Goal: Task Accomplishment & Management: Manage account settings

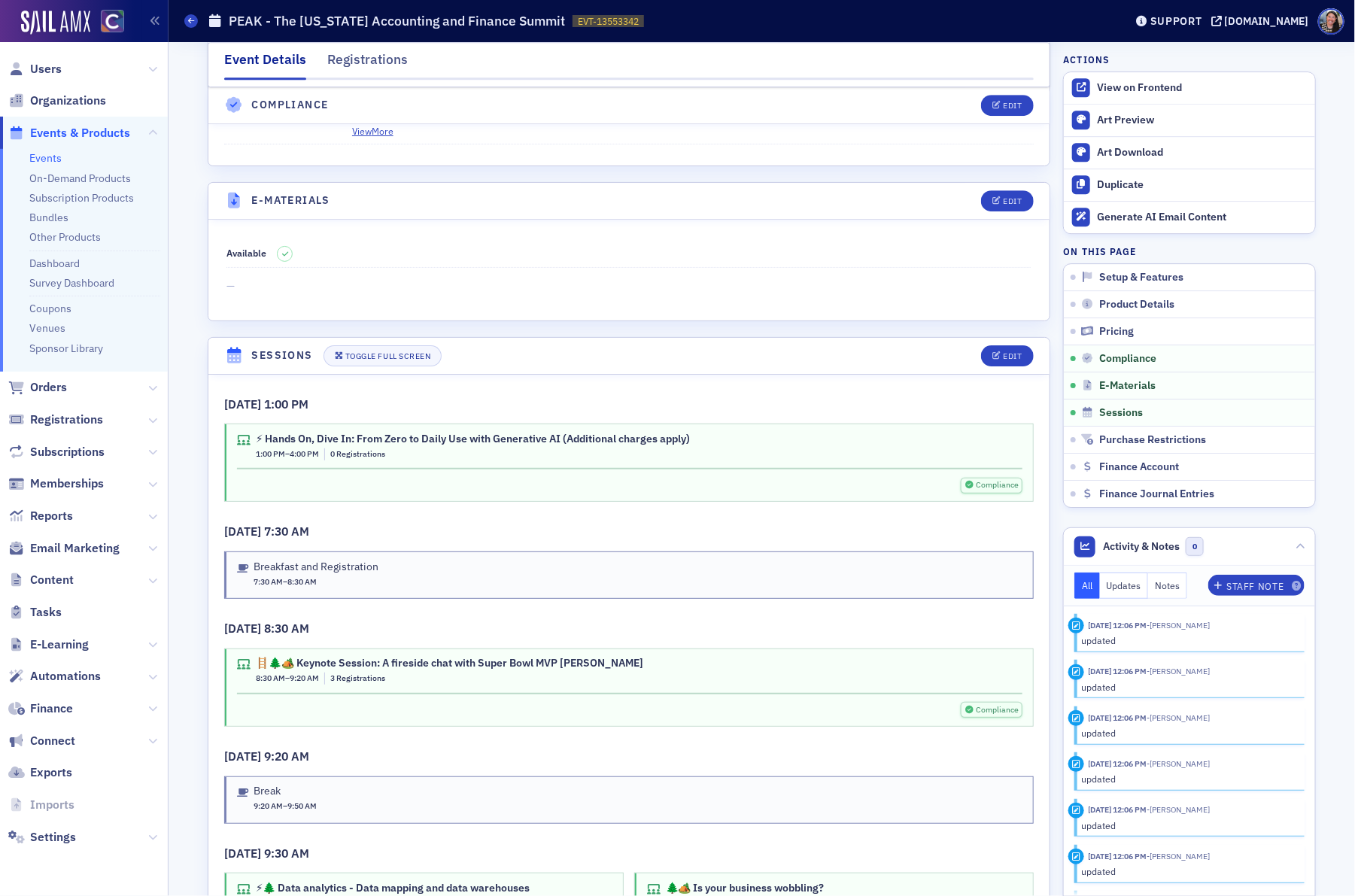
scroll to position [2147, 0]
click at [1004, 361] on div "Edit" at bounding box center [1013, 357] width 19 height 9
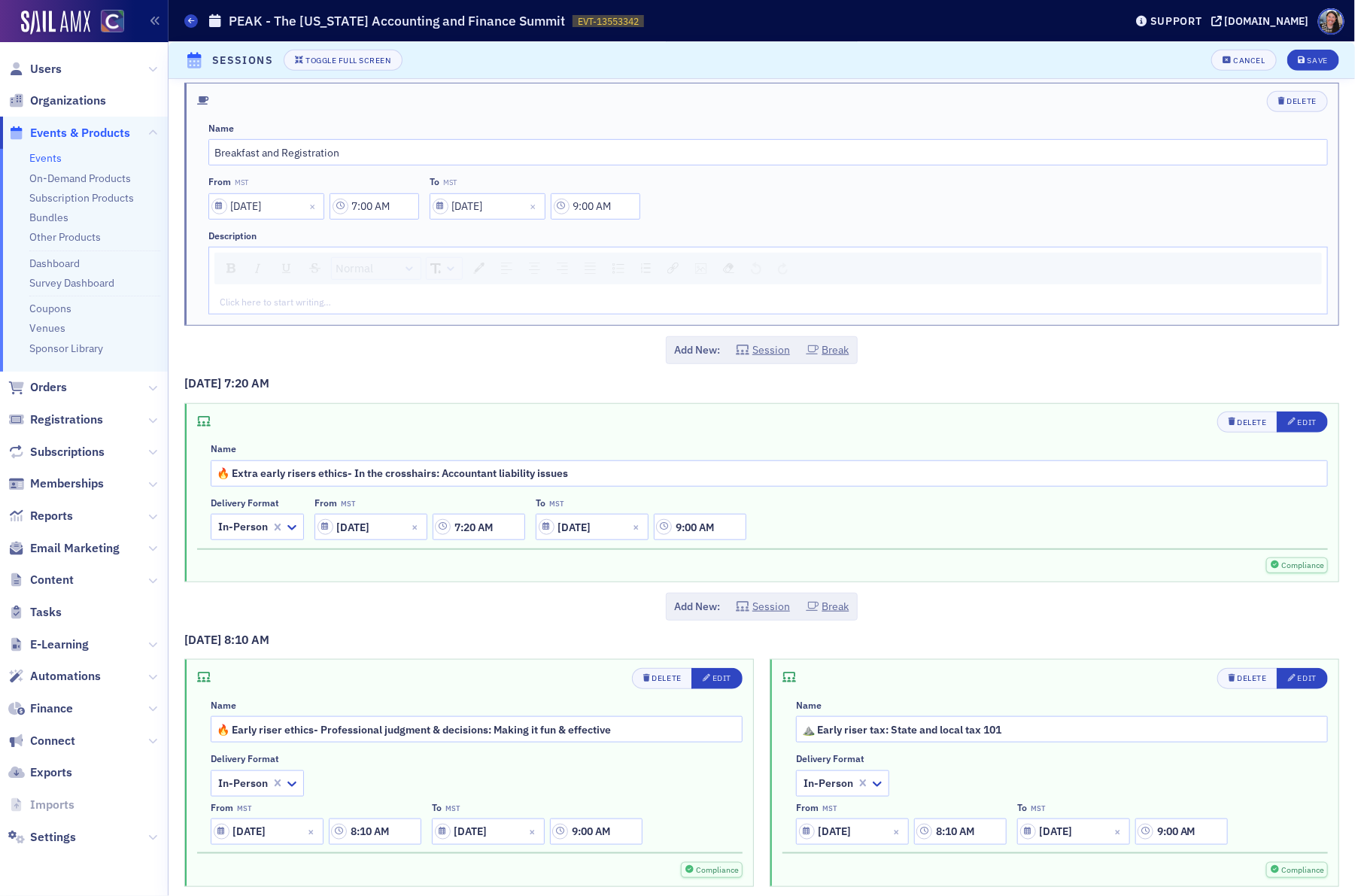
scroll to position [5779, 0]
click at [1240, 57] on div "Cancel" at bounding box center [1249, 60] width 31 height 9
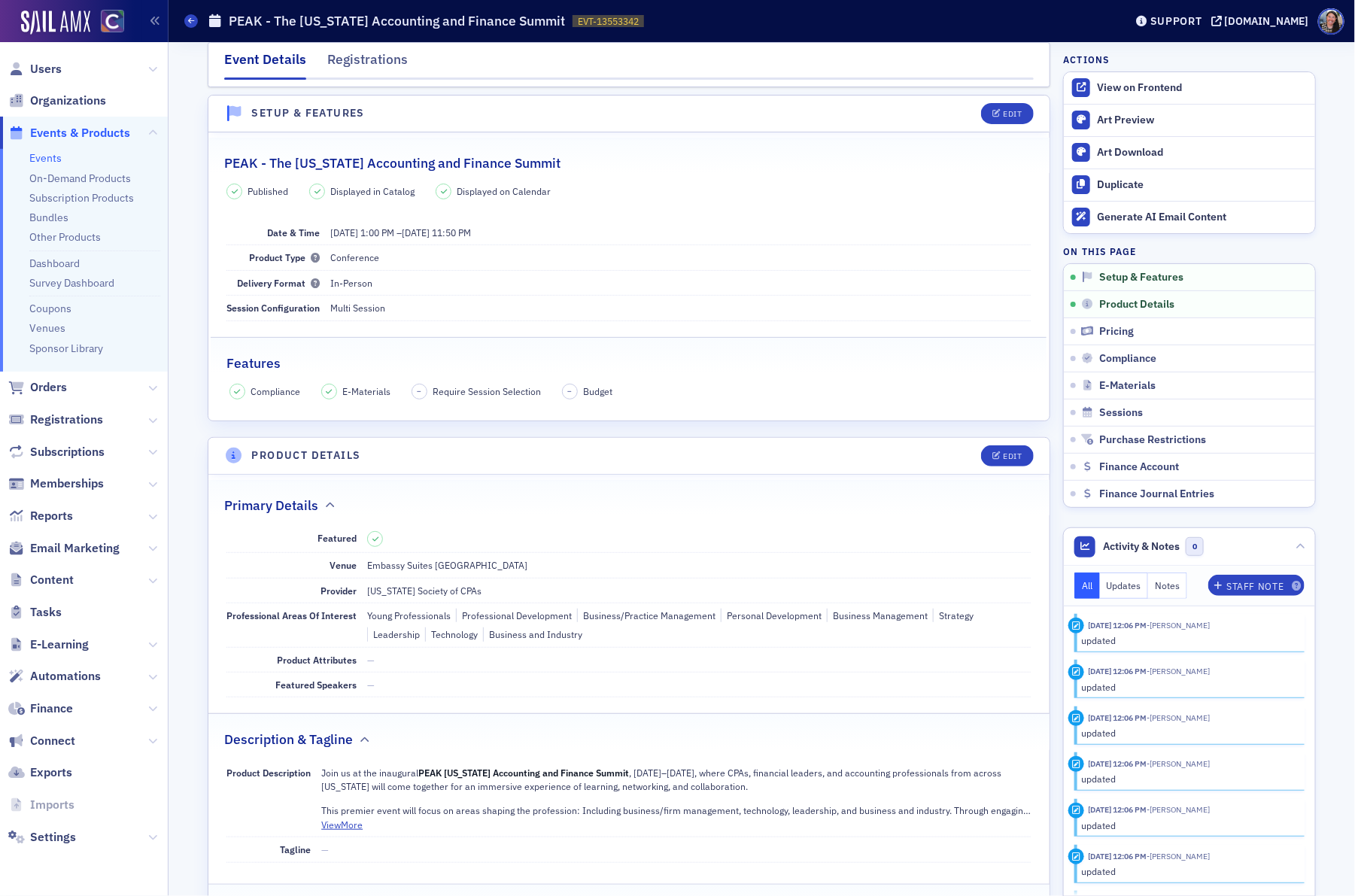
scroll to position [0, 0]
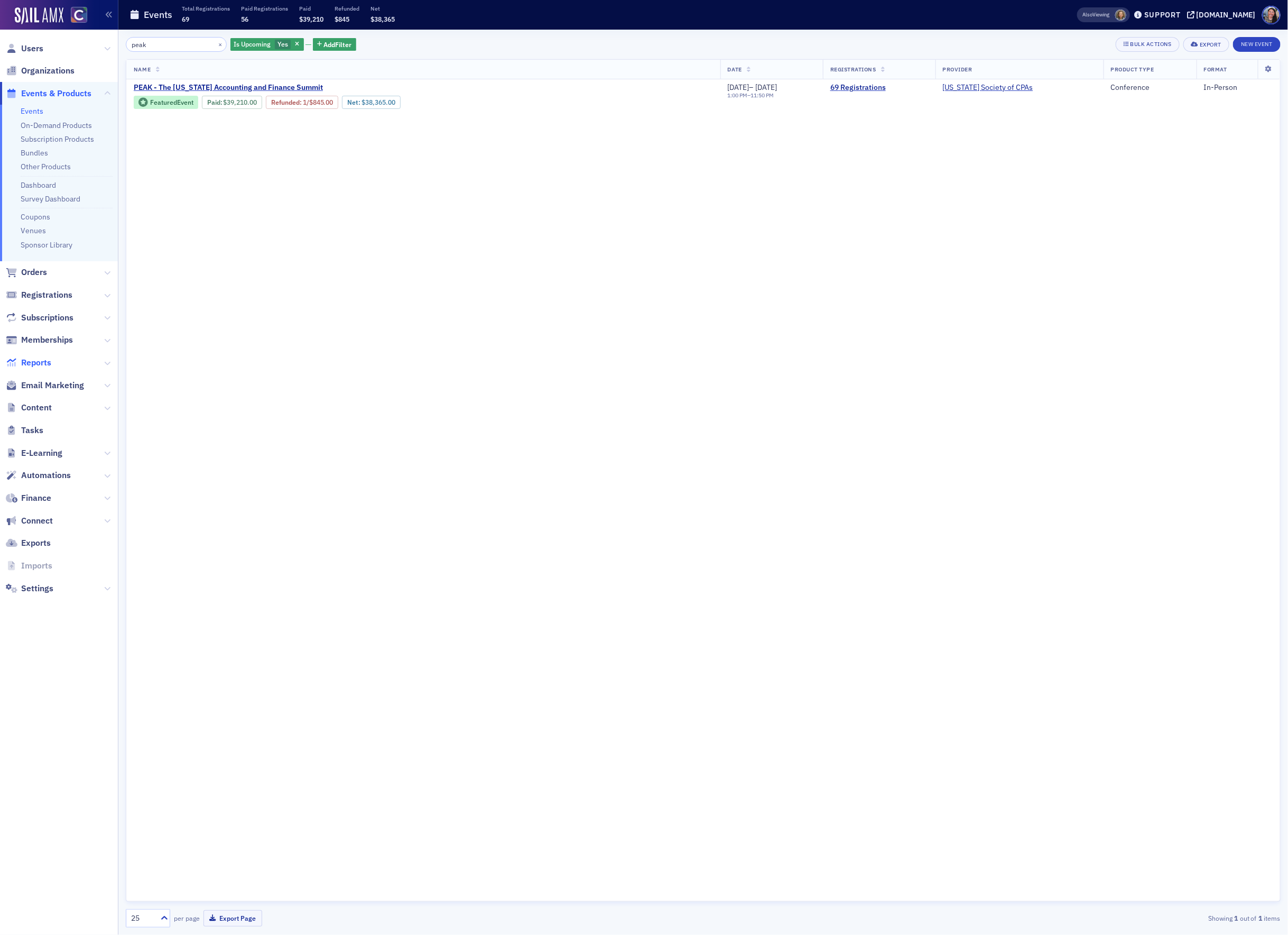
click at [42, 364] on span "Reports" at bounding box center [36, 363] width 30 height 12
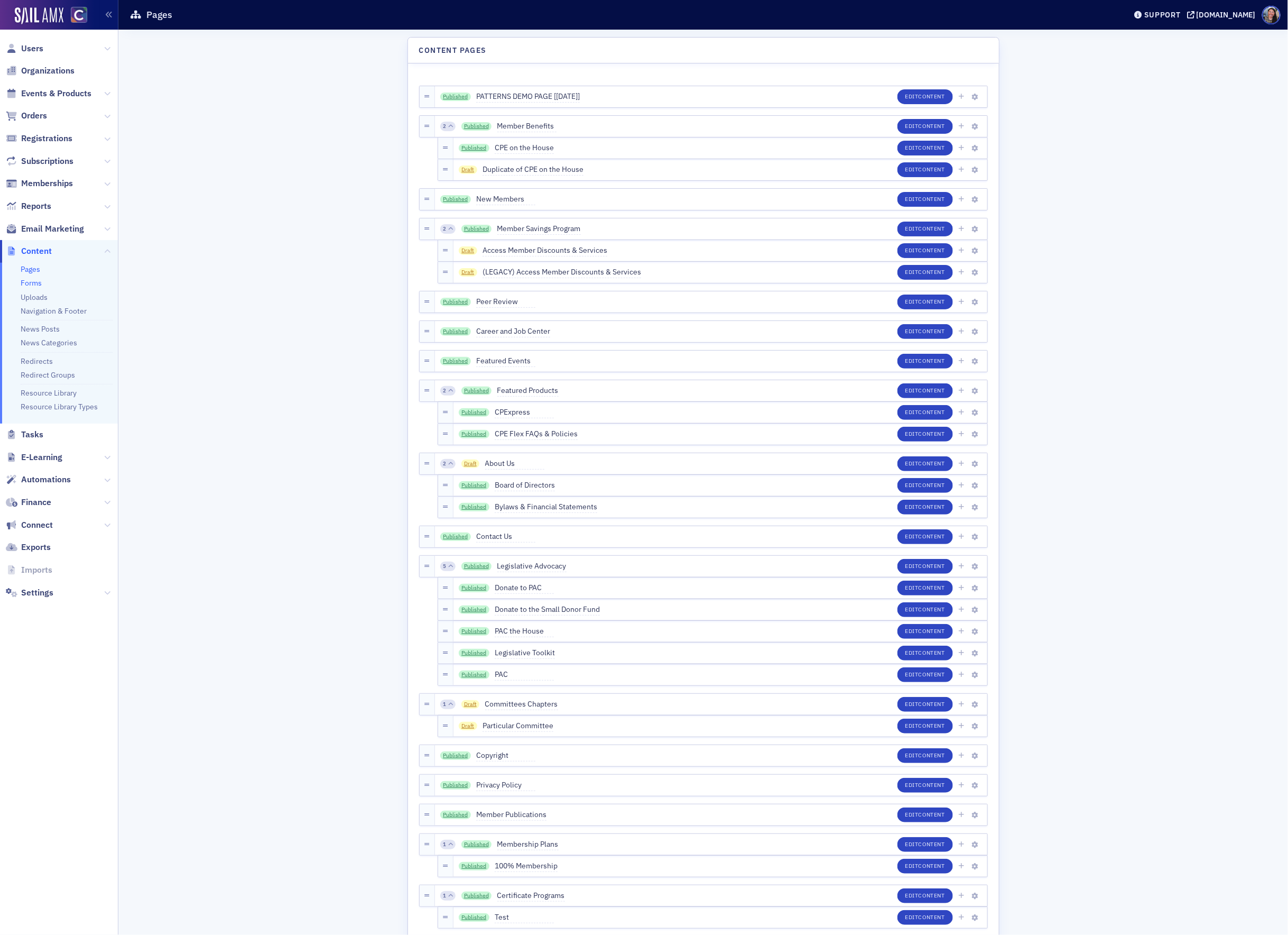
click at [37, 285] on link "Forms" at bounding box center [31, 282] width 21 height 9
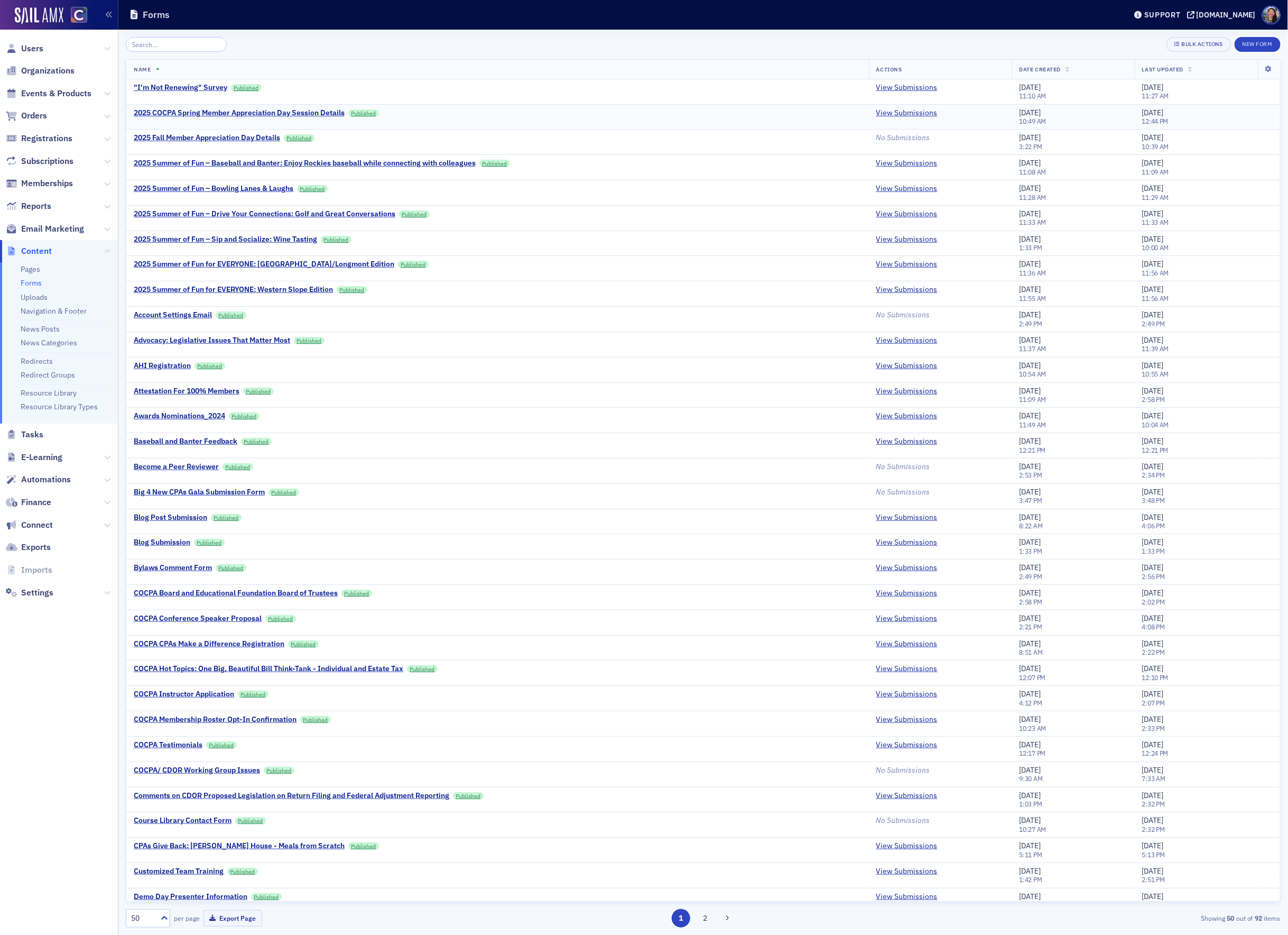
type input "c"
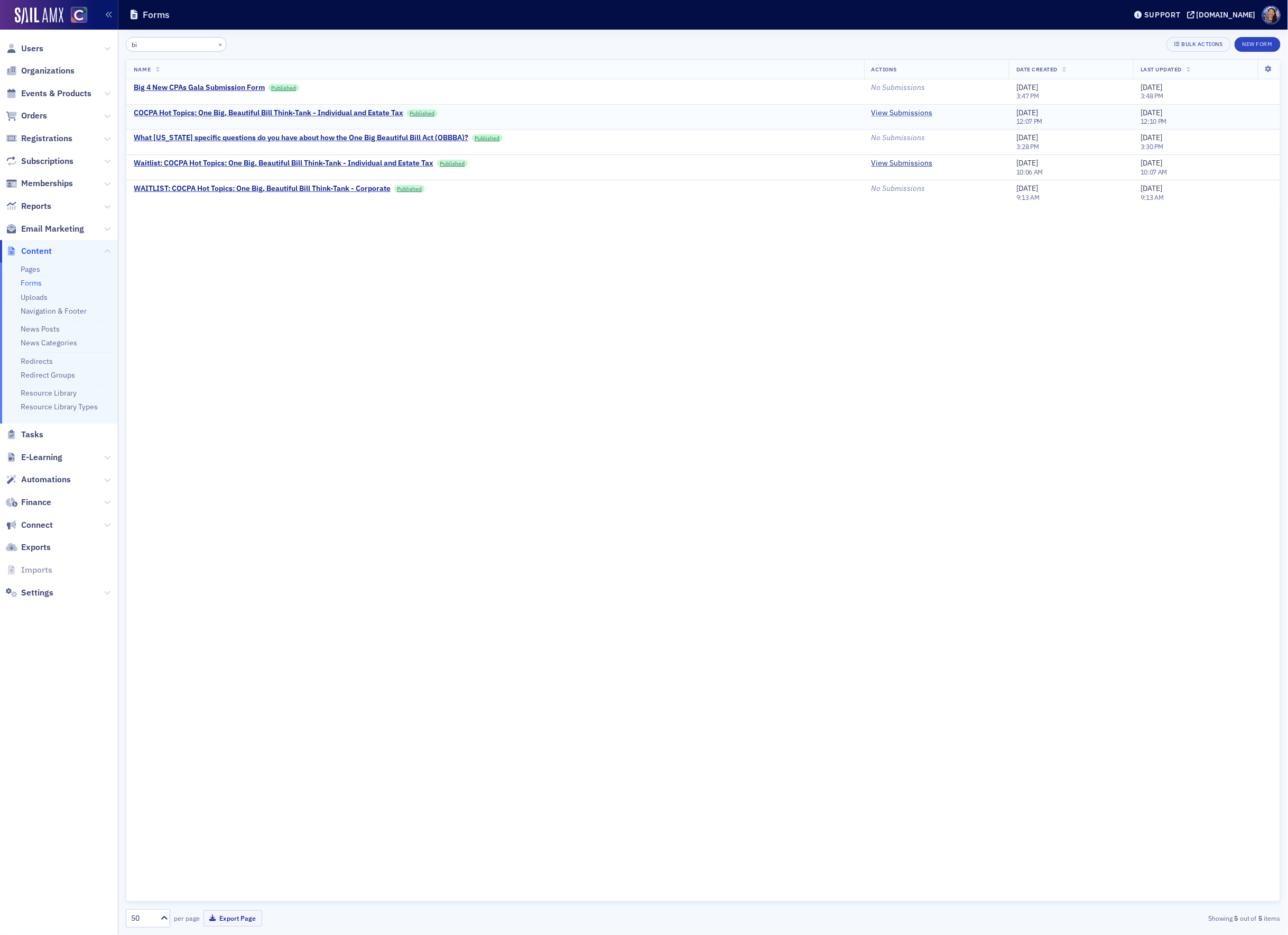
type input "bi"
click at [875, 113] on link "View Submissions" at bounding box center [902, 113] width 62 height 9
click at [885, 168] on link "View Submissions" at bounding box center [902, 163] width 62 height 9
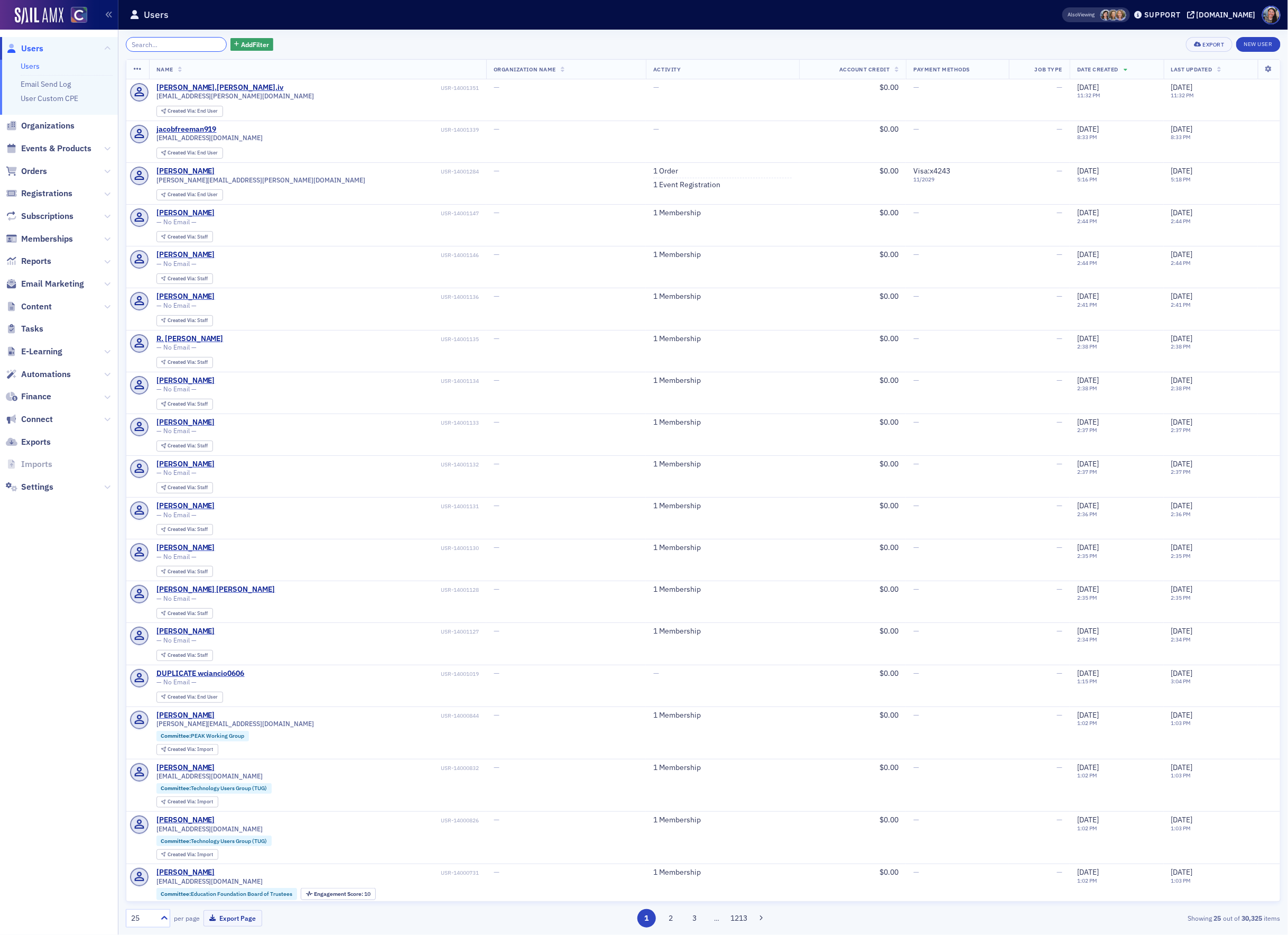
paste input "[EMAIL_ADDRESS][DOMAIN_NAME]"
type input "[EMAIL_ADDRESS][DOMAIN_NAME]"
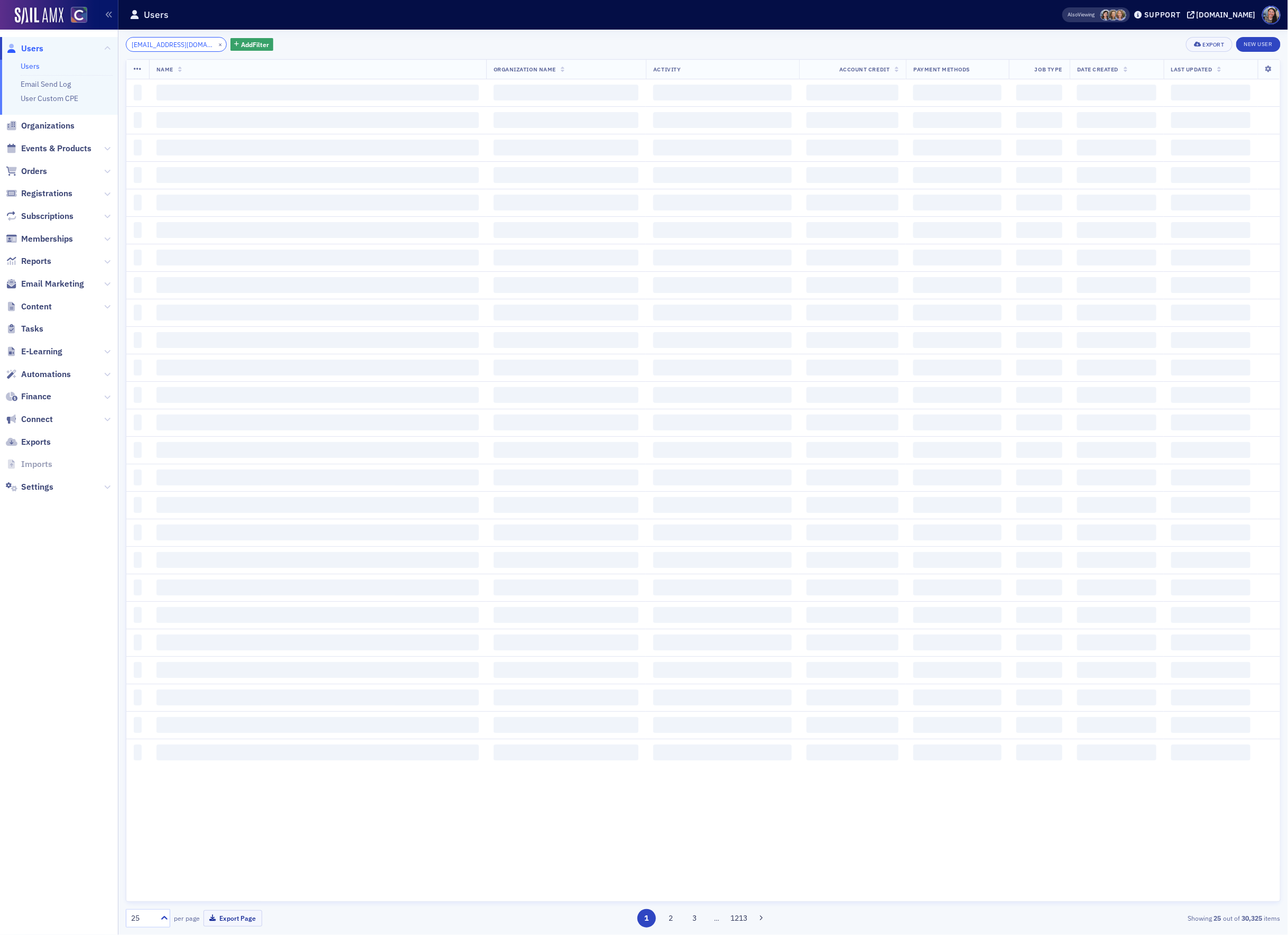
scroll to position [0, 8]
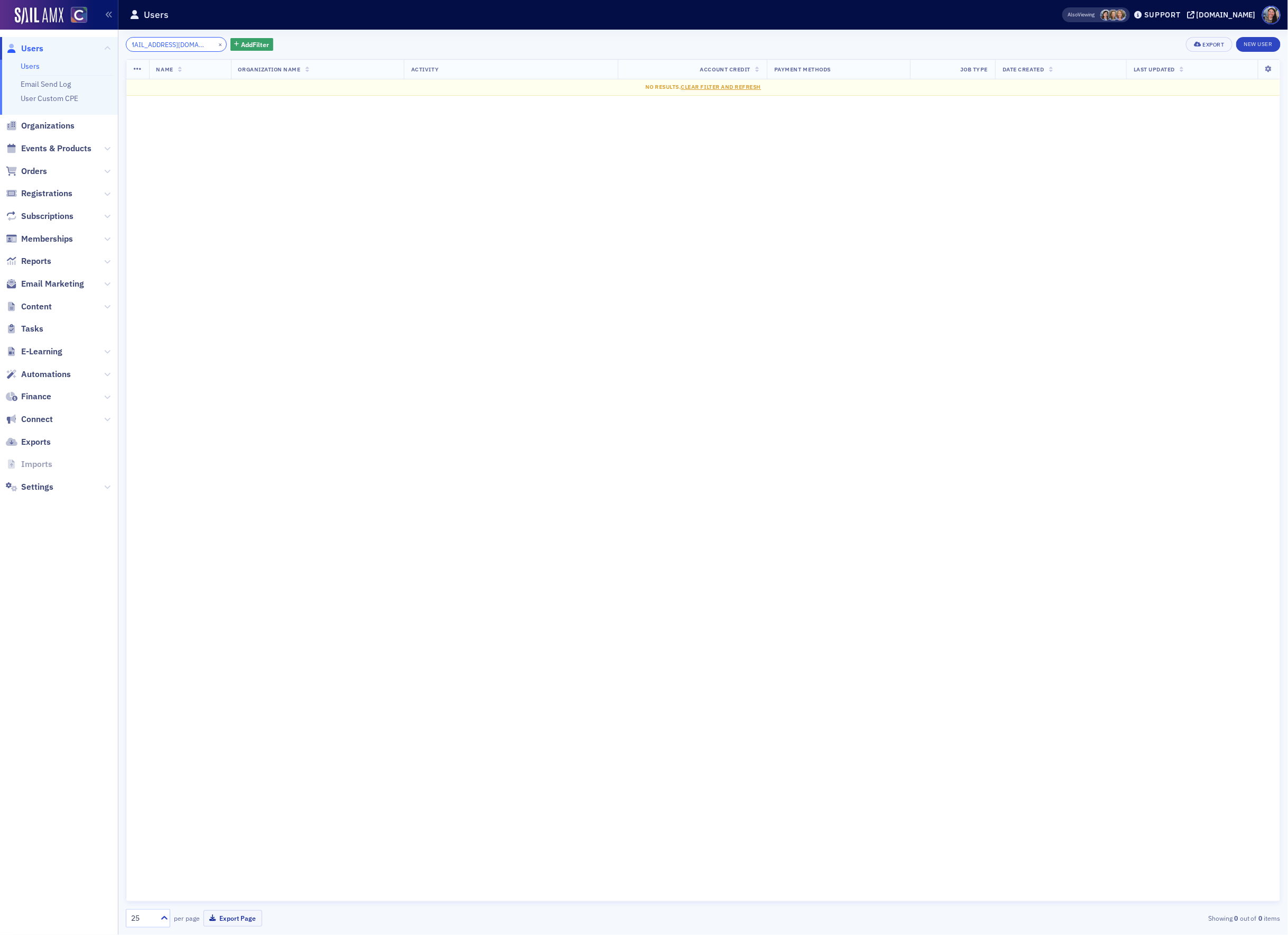
click at [165, 48] on input "[EMAIL_ADDRESS][DOMAIN_NAME]" at bounding box center [176, 44] width 101 height 15
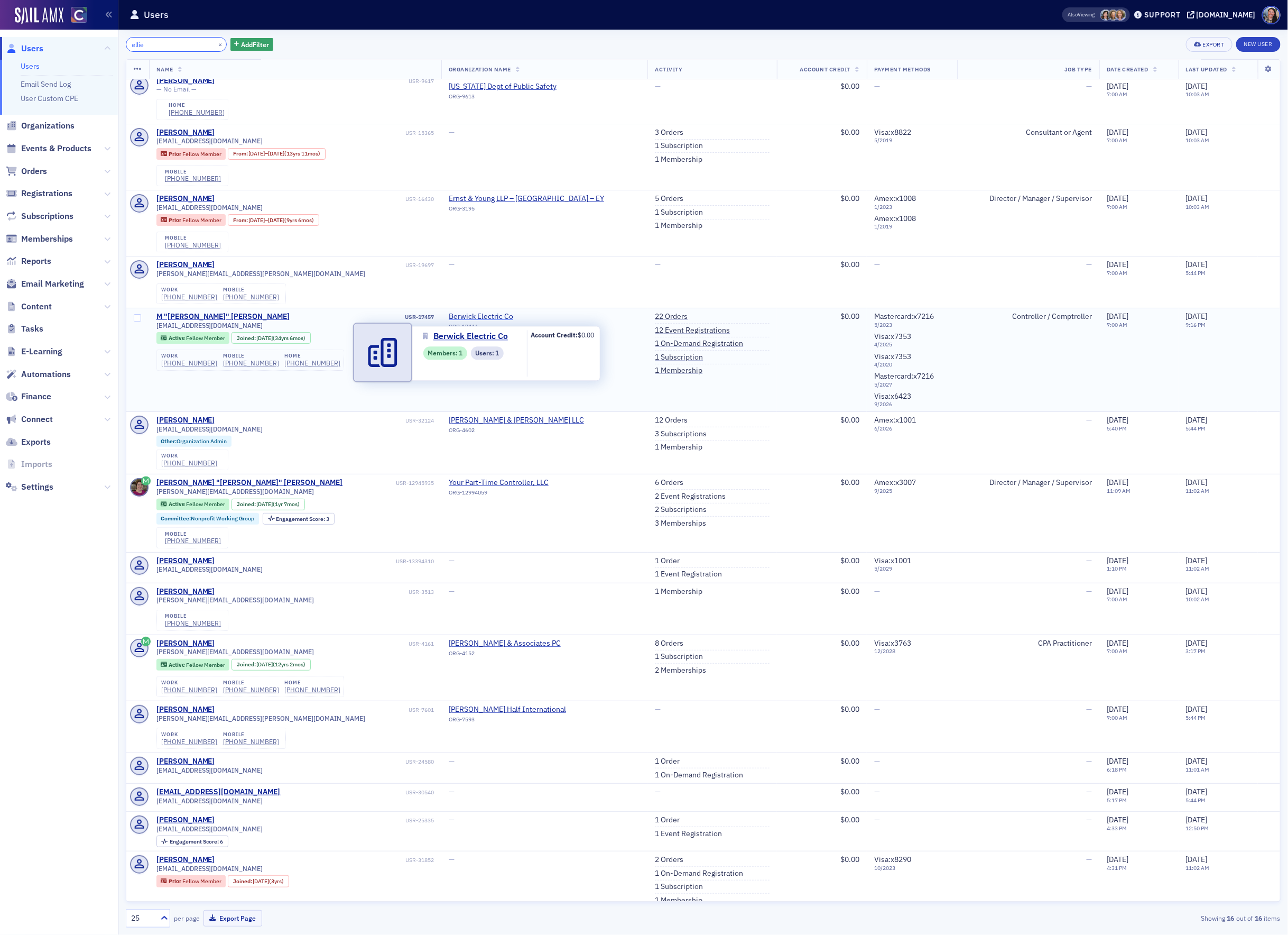
scroll to position [8, 0]
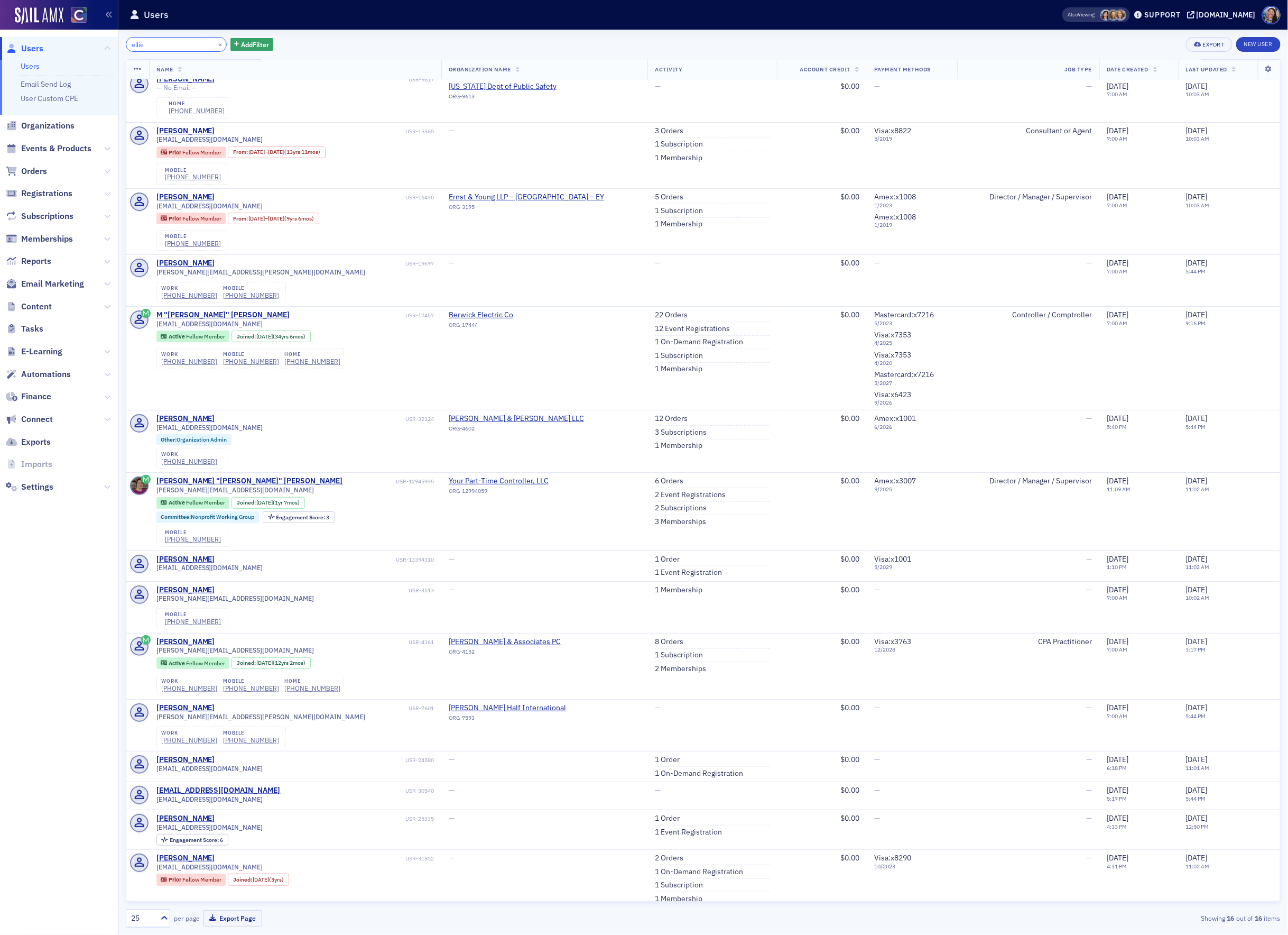
click at [171, 43] on input "ellie" at bounding box center [176, 44] width 101 height 15
paste input "[PERSON_NAME]"
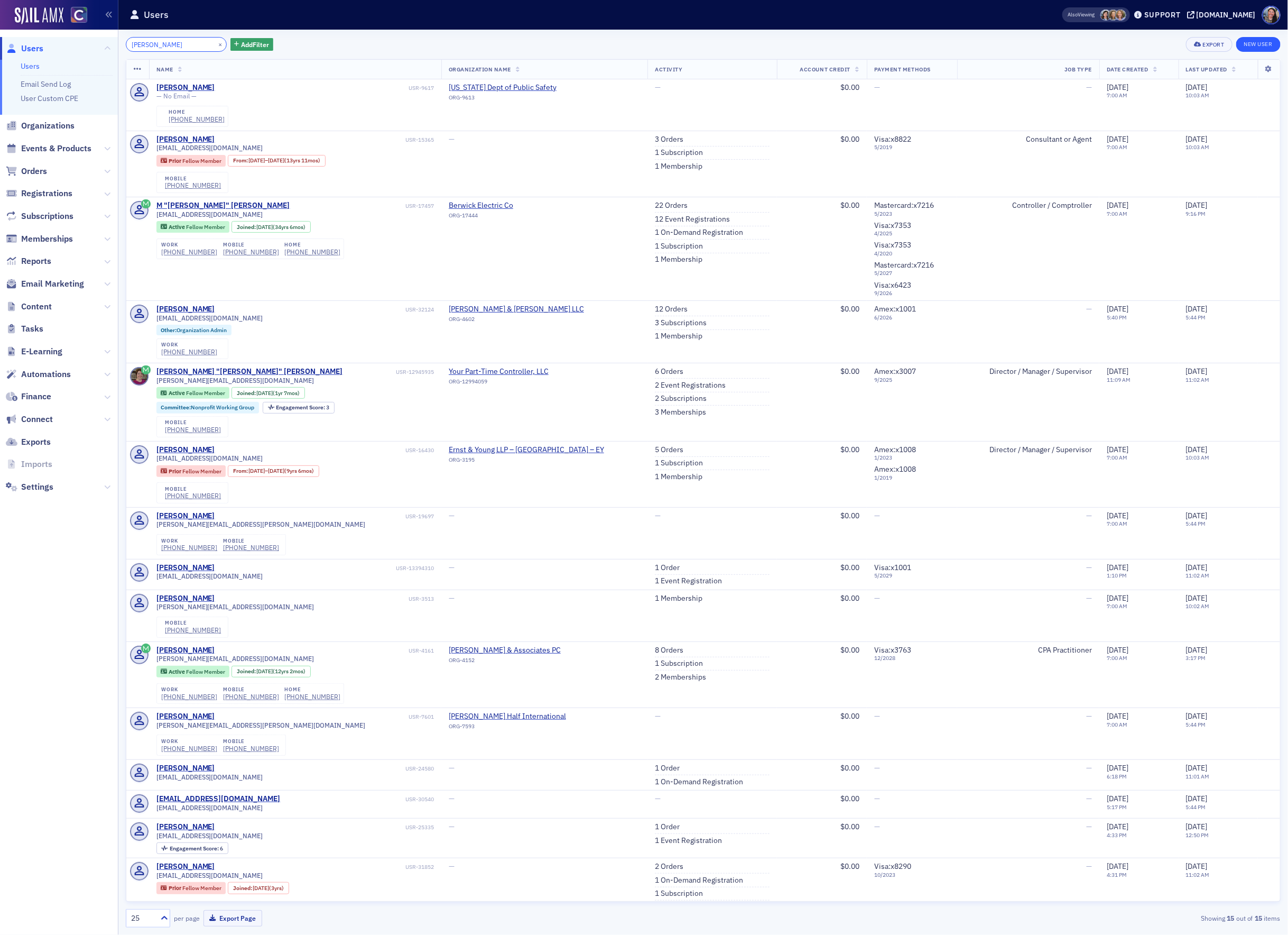
type input "[PERSON_NAME]"
click at [1250, 41] on link "New User" at bounding box center [1258, 44] width 44 height 15
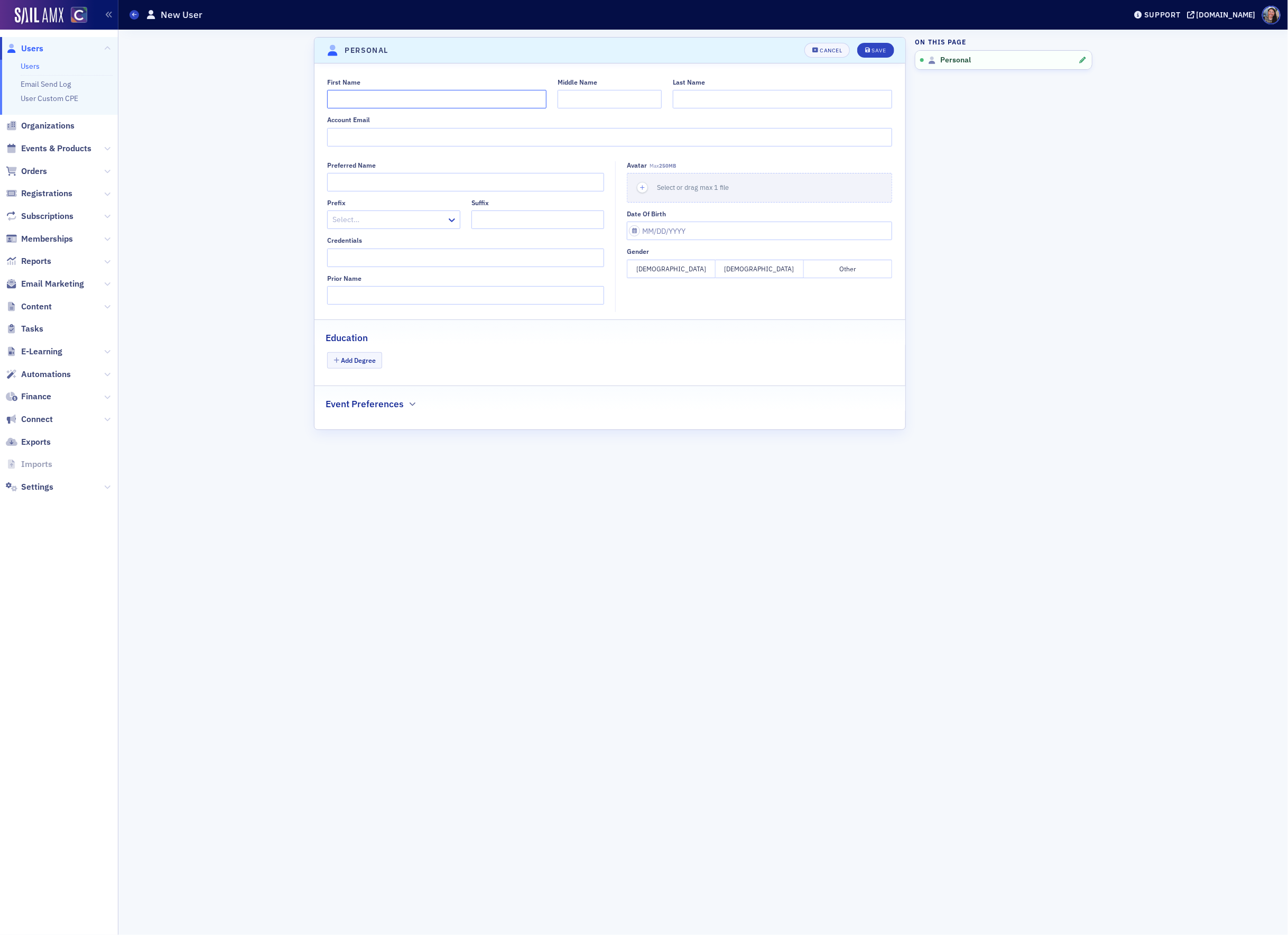
click at [441, 96] on input "First Name" at bounding box center [437, 99] width 219 height 19
paste input "[PERSON_NAME]"
drag, startPoint x: 347, startPoint y: 99, endPoint x: 538, endPoint y: 125, distance: 192.8
click at [533, 126] on div "First Name [PERSON_NAME] Middle Name Last Name Account Email" at bounding box center [610, 112] width 591 height 68
type input "[PERSON_NAME]"
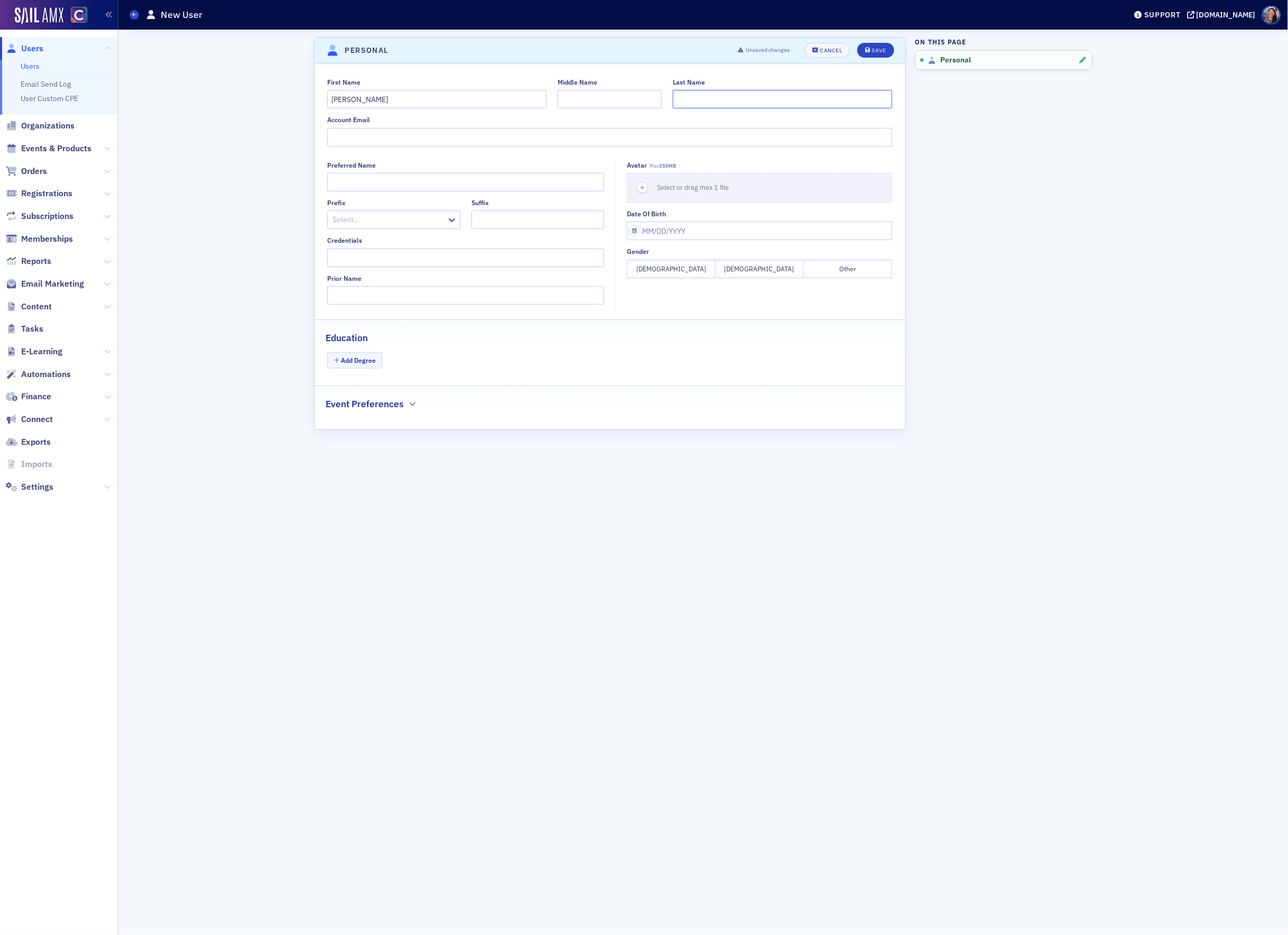
click at [706, 101] on input "Last Name" at bounding box center [782, 99] width 219 height 19
paste input "[PERSON_NAME]"
type input "[PERSON_NAME]"
click at [370, 133] on input "Account Email" at bounding box center [610, 137] width 565 height 19
paste input "[EMAIL_ADDRESS][DOMAIN_NAME]"
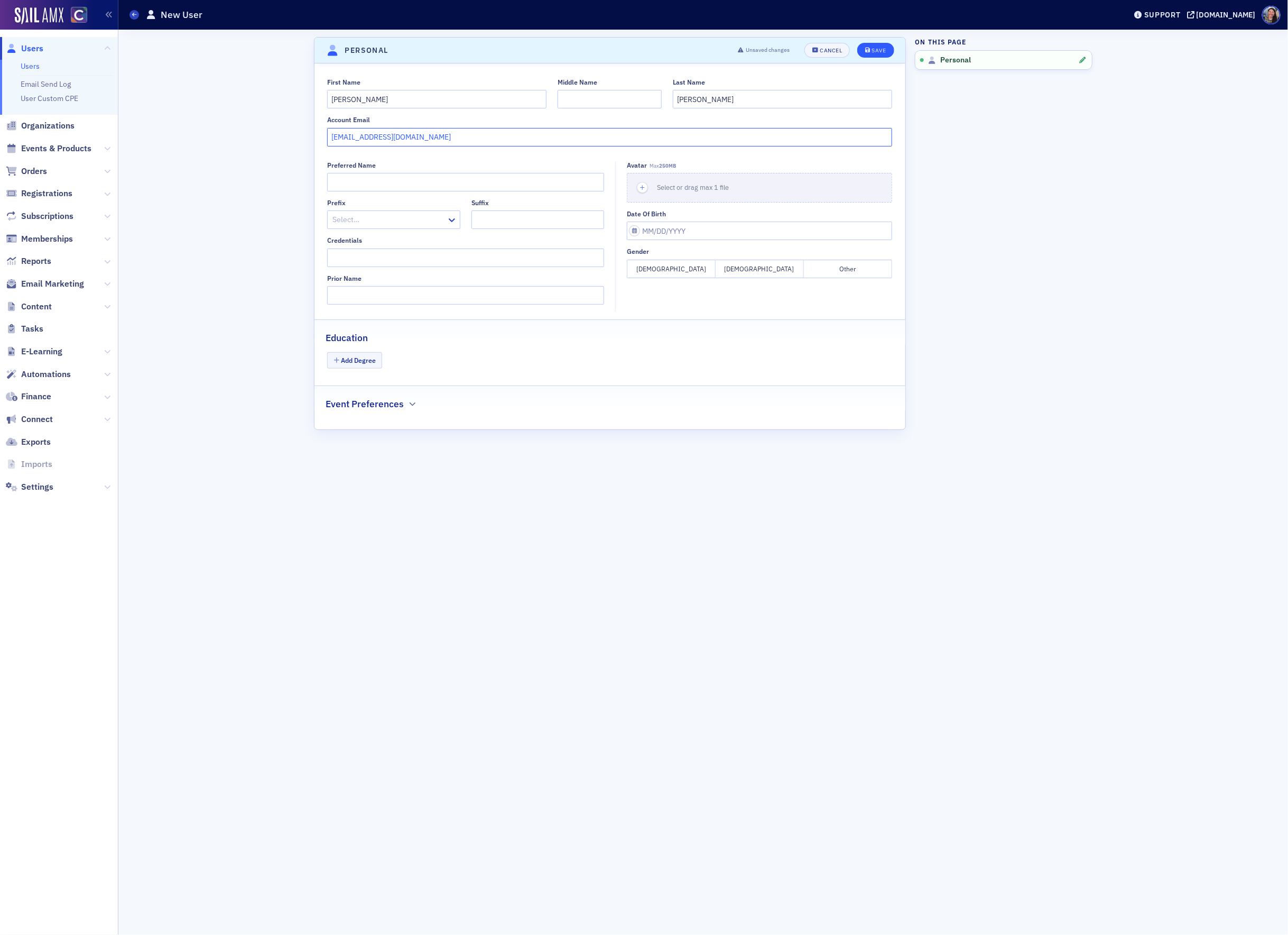
type input "[EMAIL_ADDRESS][DOMAIN_NAME]"
click at [874, 49] on div "Save" at bounding box center [879, 51] width 14 height 6
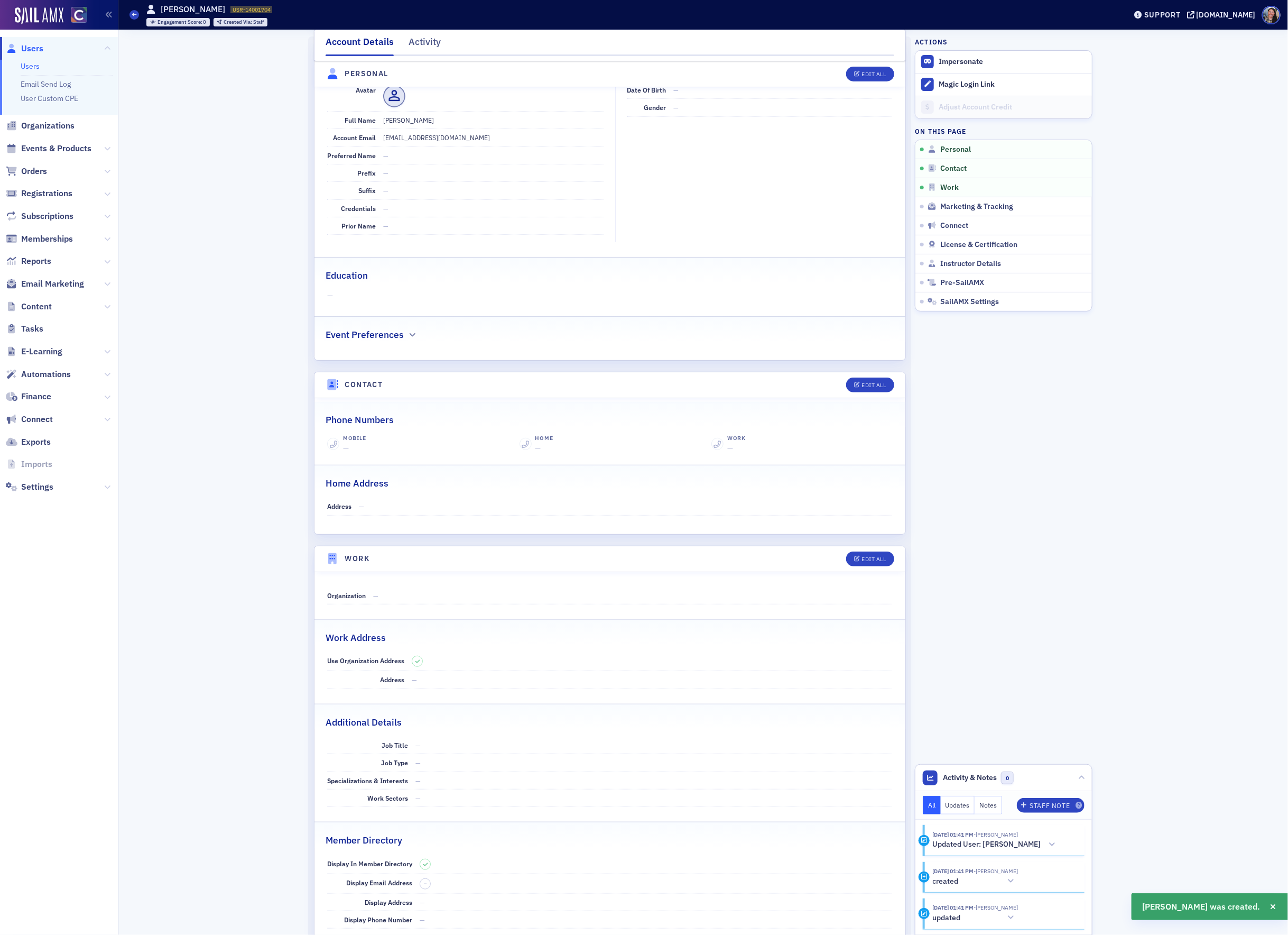
scroll to position [129, 0]
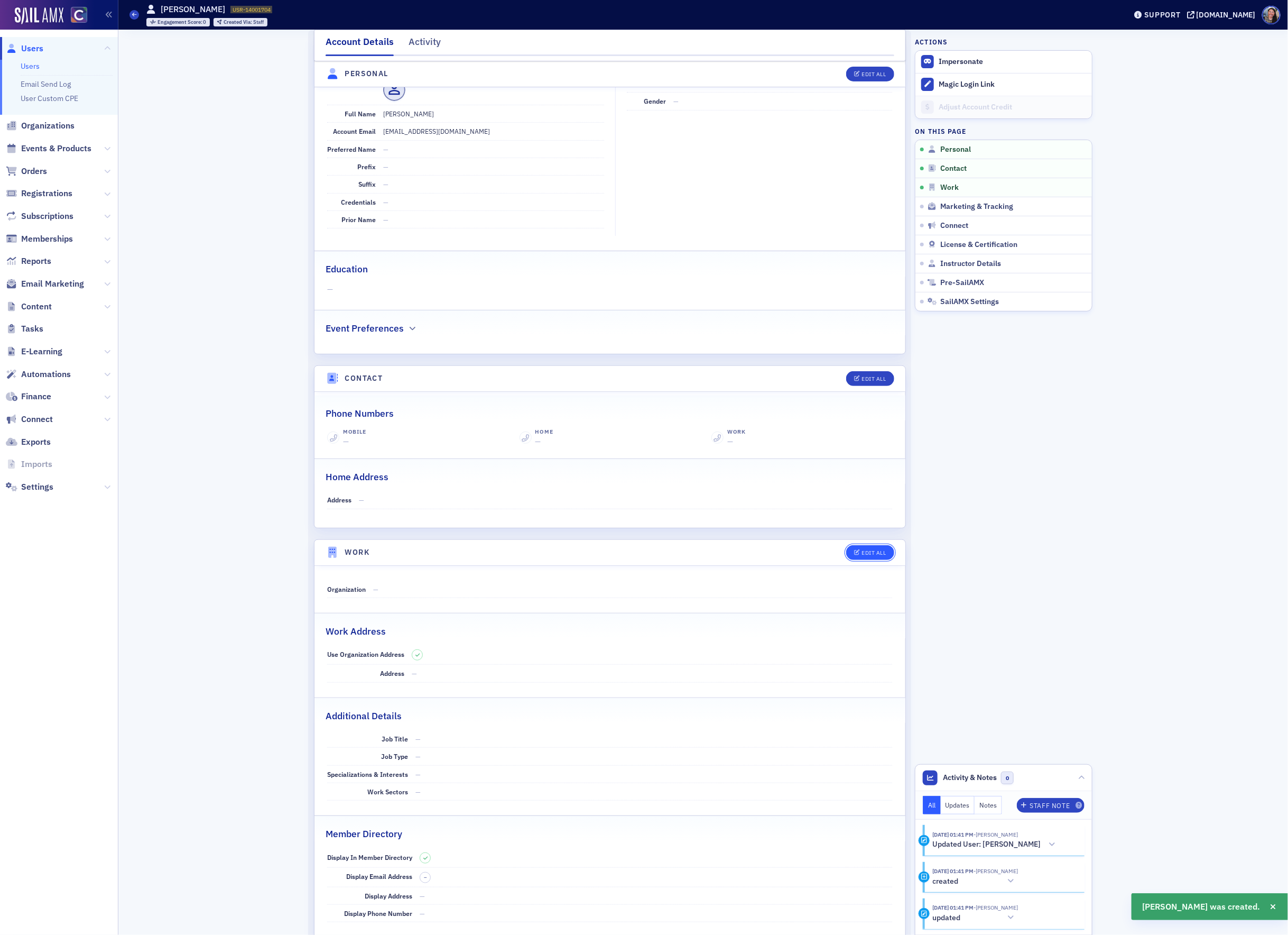
click at [859, 559] on button "Edit All" at bounding box center [870, 552] width 48 height 15
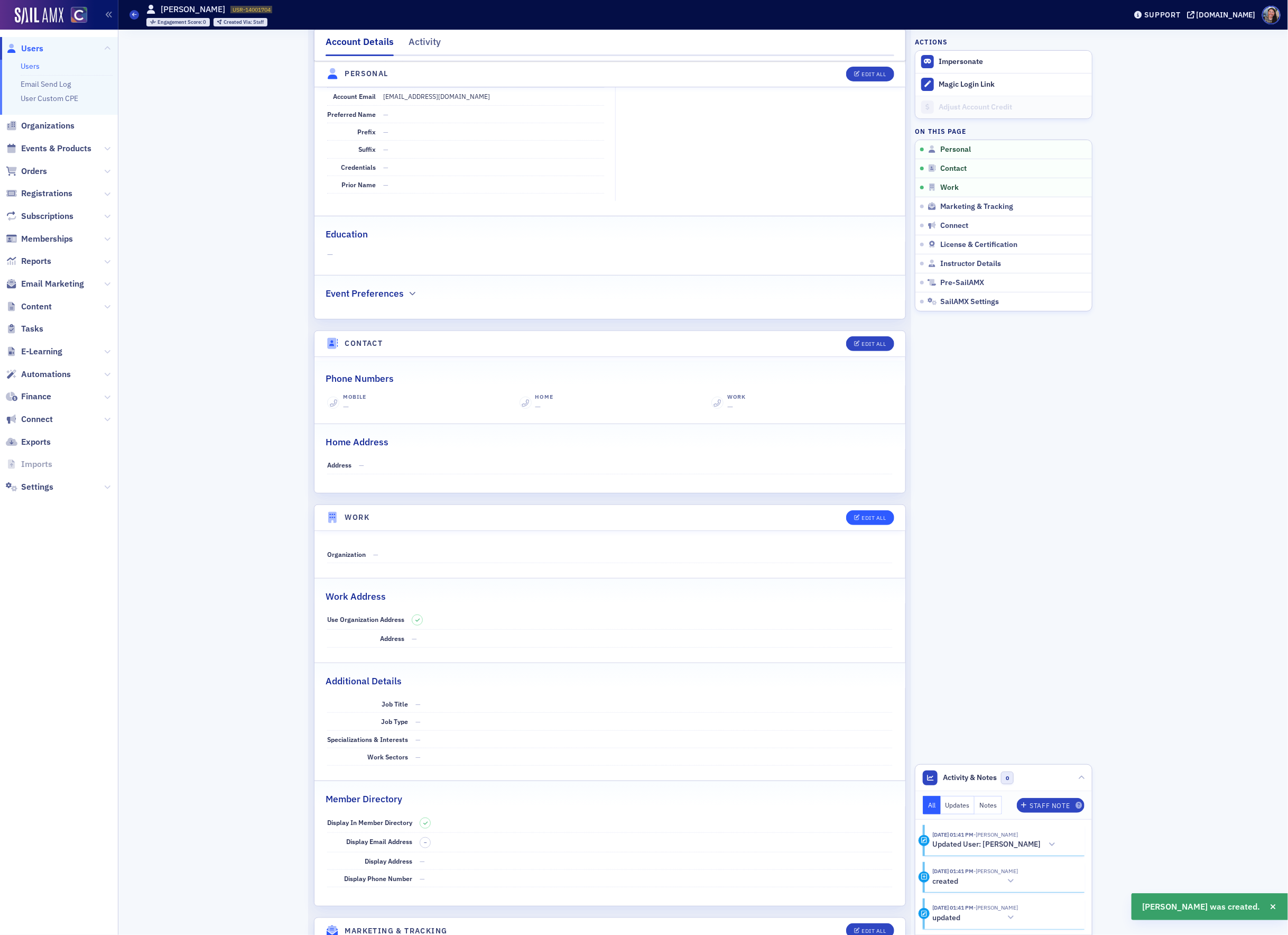
select select "US"
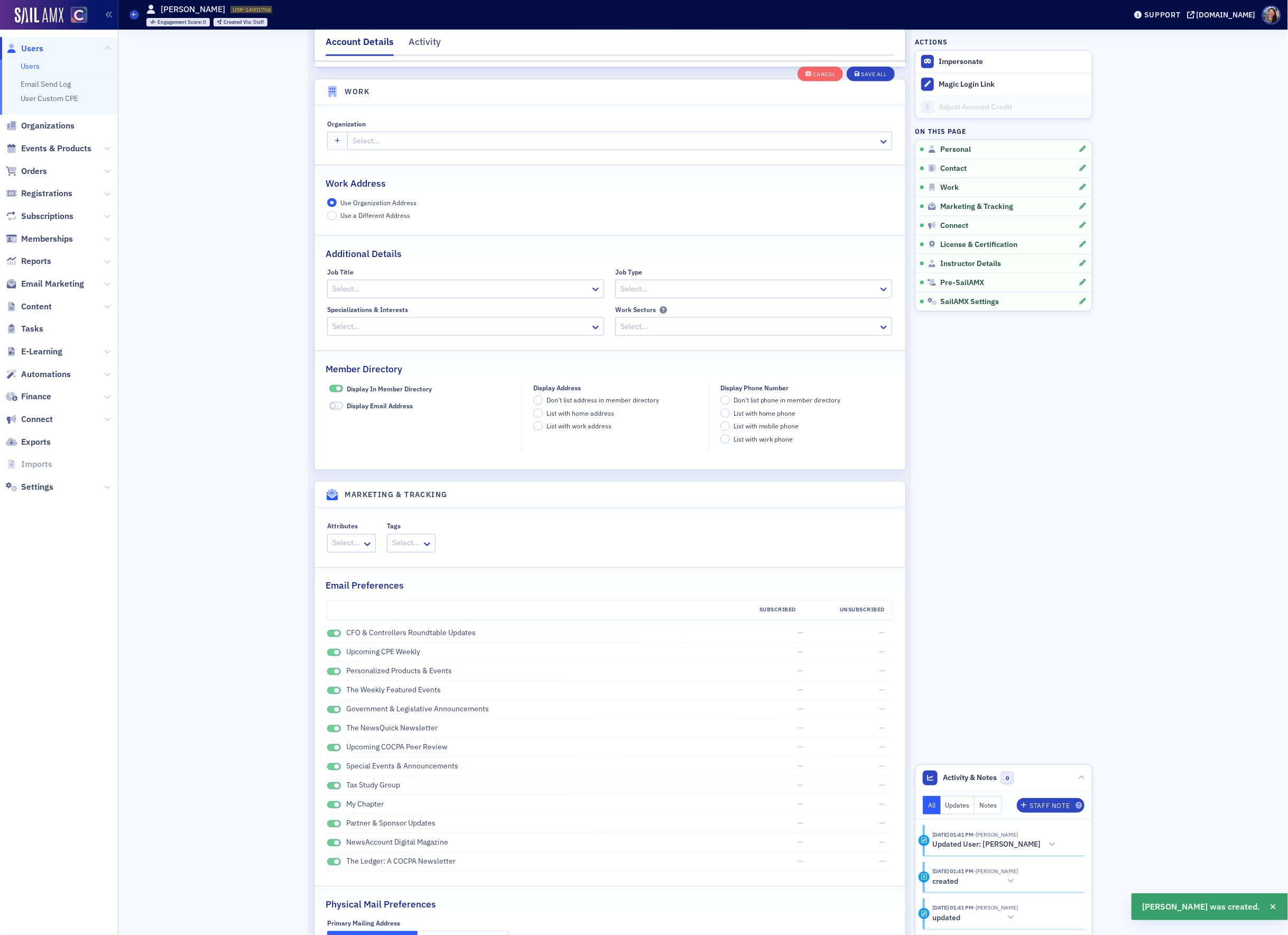
scroll to position [841, 0]
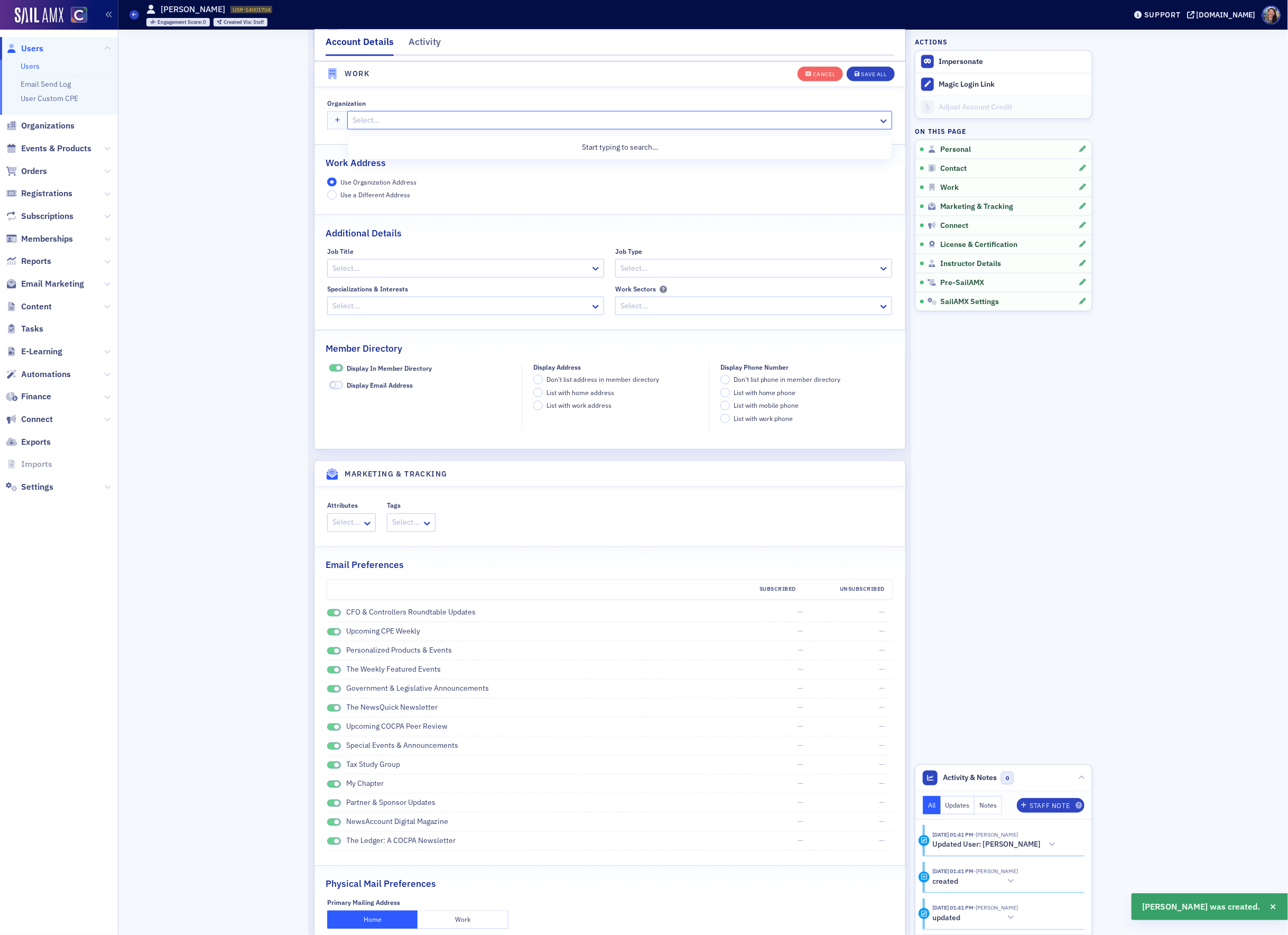
click at [366, 130] on div "Select…" at bounding box center [620, 120] width 545 height 19
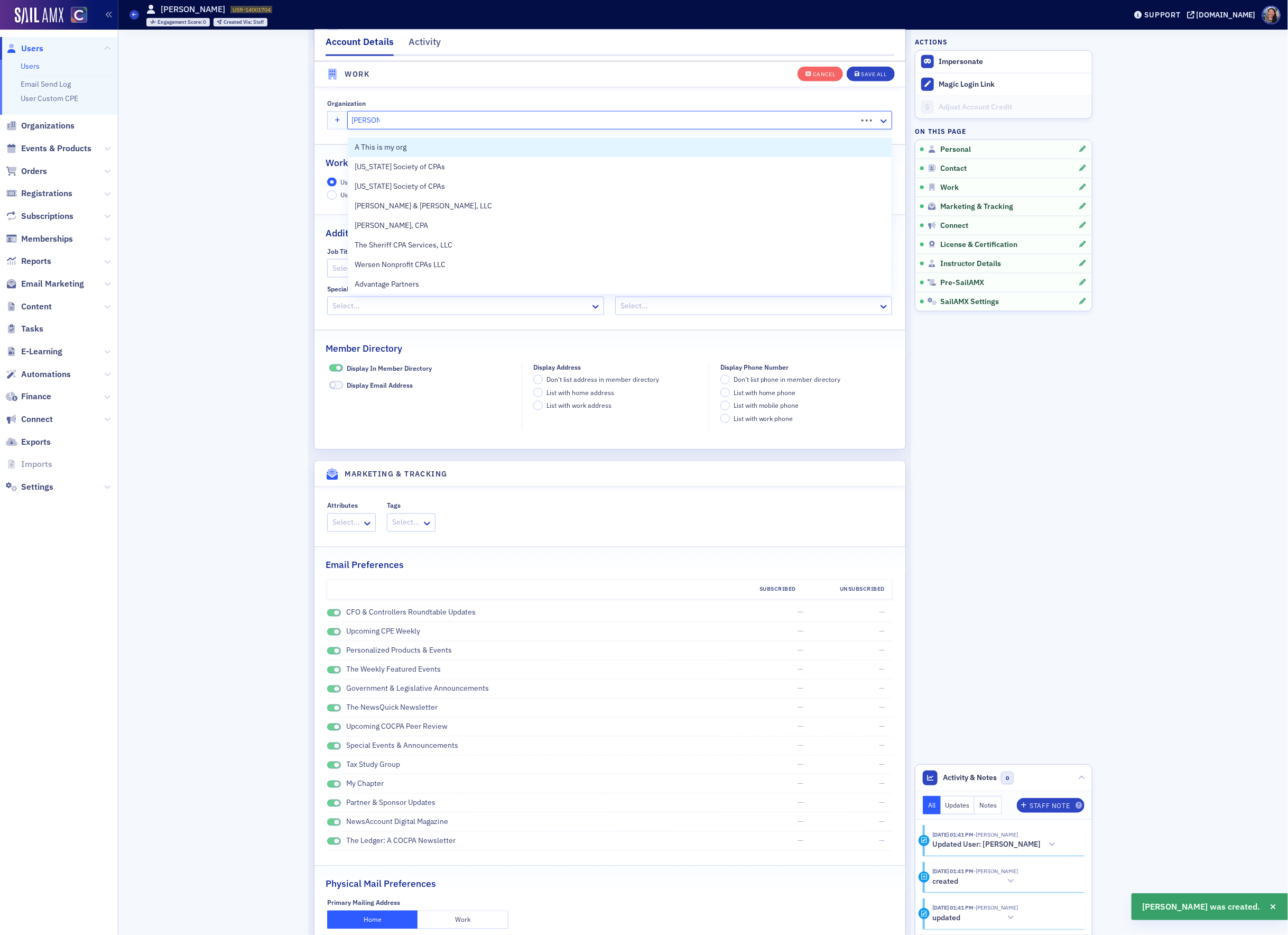
type input "sm energ"
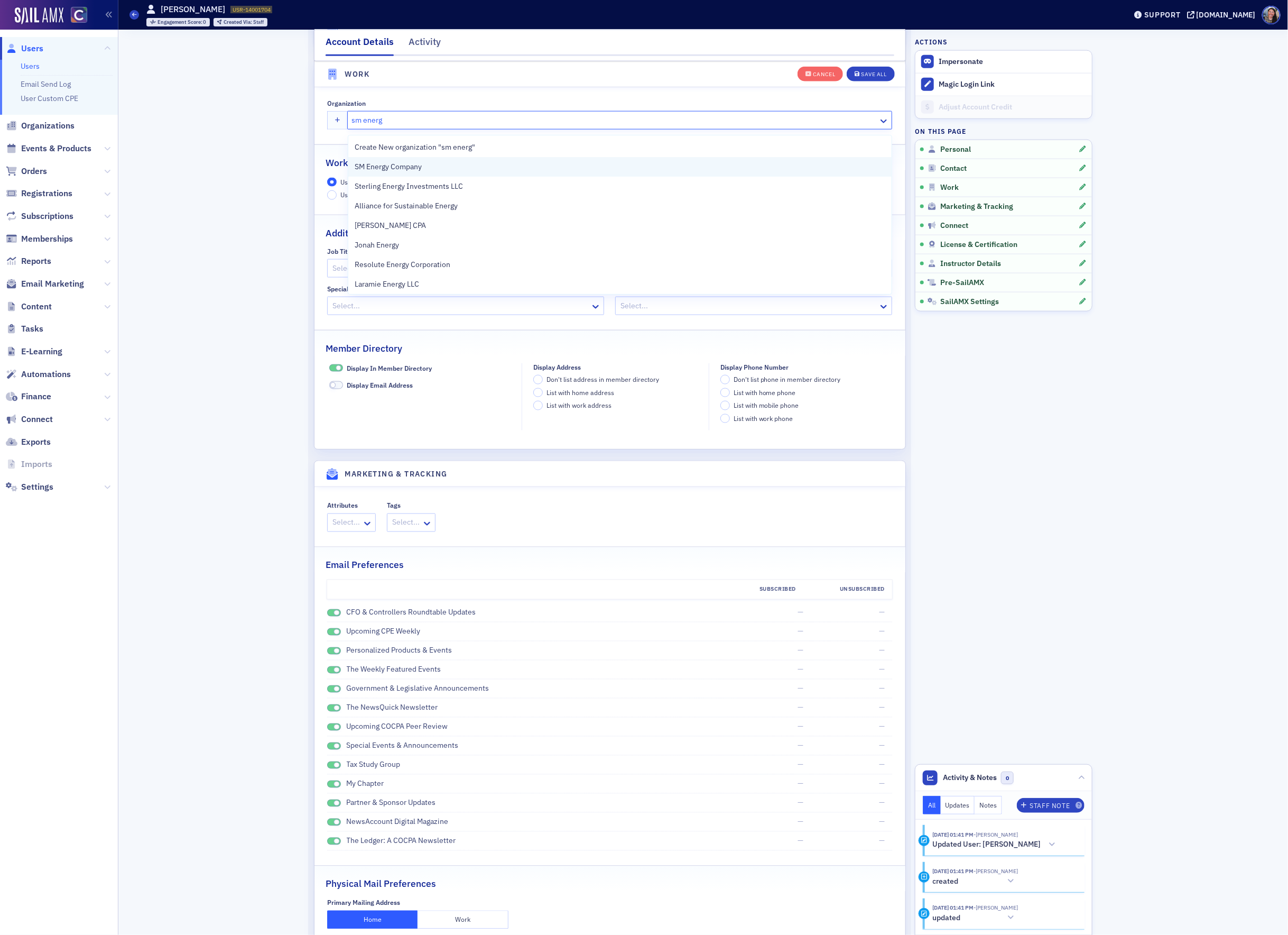
click at [375, 167] on span "SM Energy Company" at bounding box center [403, 167] width 96 height 11
click at [878, 78] on button "Save All" at bounding box center [871, 73] width 48 height 15
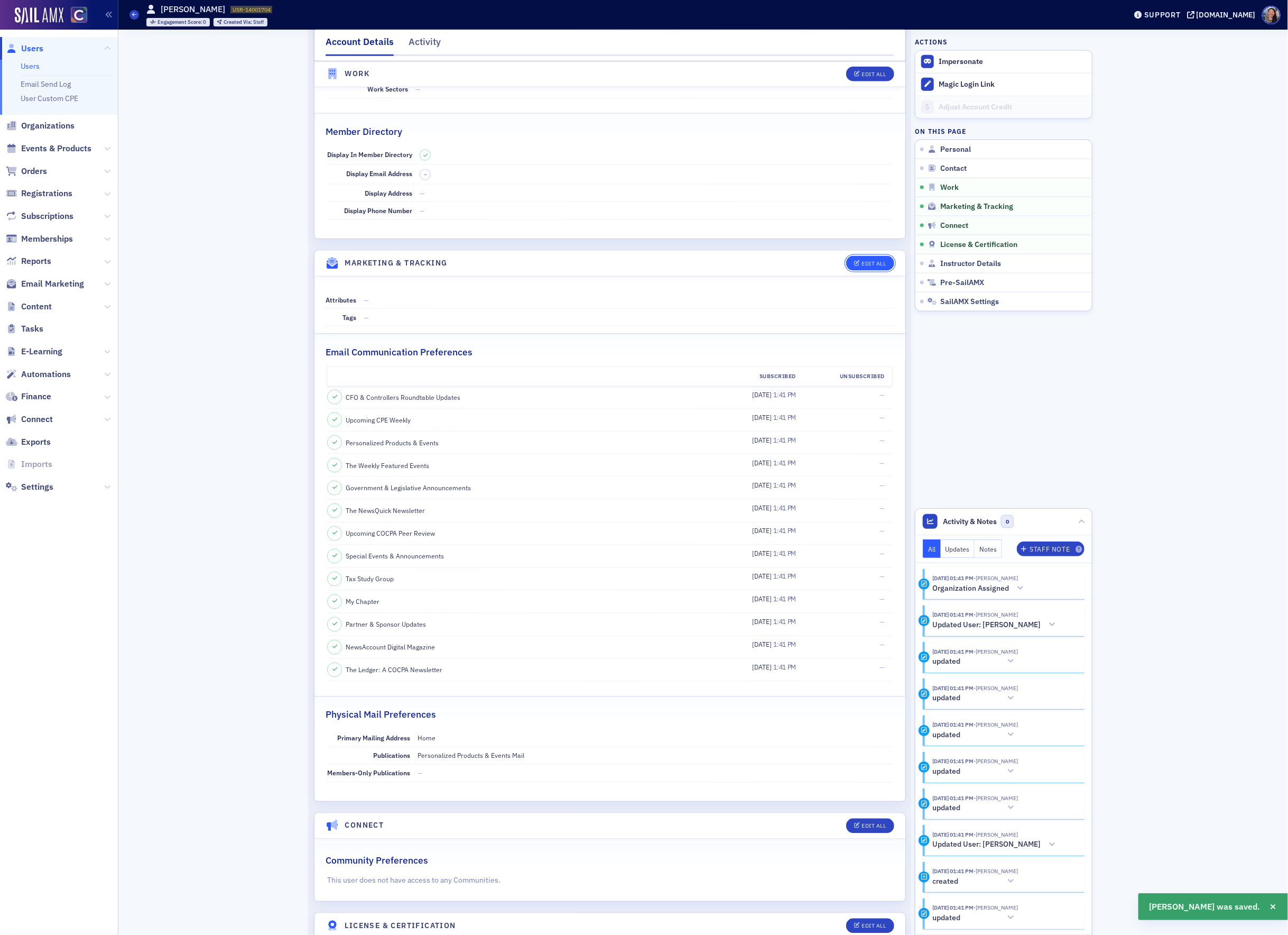
click at [877, 266] on div "Edit All" at bounding box center [874, 263] width 24 height 6
select select "US"
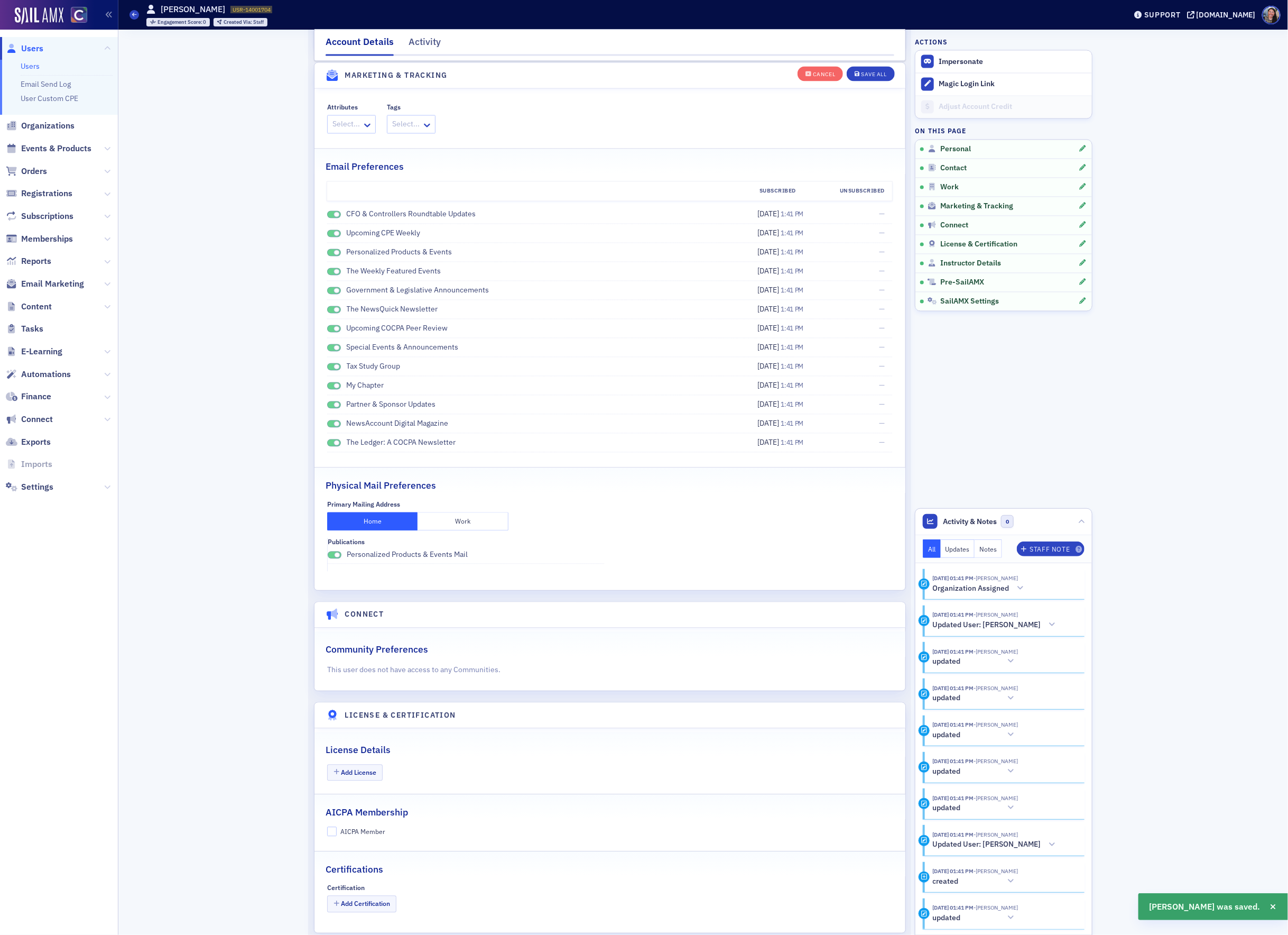
scroll to position [1244, 0]
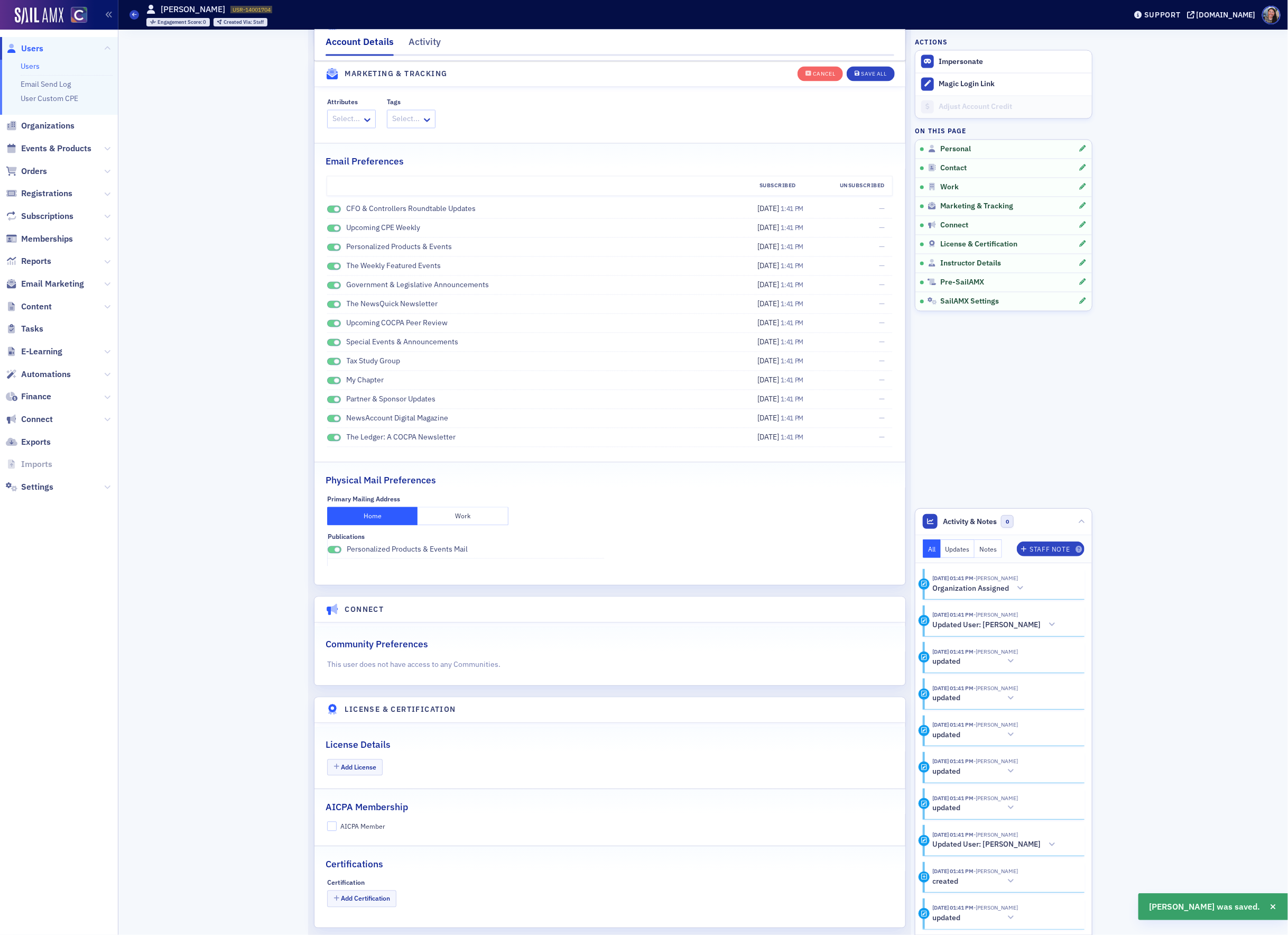
click at [333, 213] on span at bounding box center [334, 209] width 14 height 8
click at [334, 232] on span at bounding box center [334, 229] width 14 height 8
click at [336, 244] on li "Personalized Products & Events [DATE] 1:41 PM —" at bounding box center [610, 247] width 565 height 19
click at [336, 251] on span at bounding box center [337, 248] width 6 height 6
click at [334, 271] on span at bounding box center [334, 266] width 14 height 8
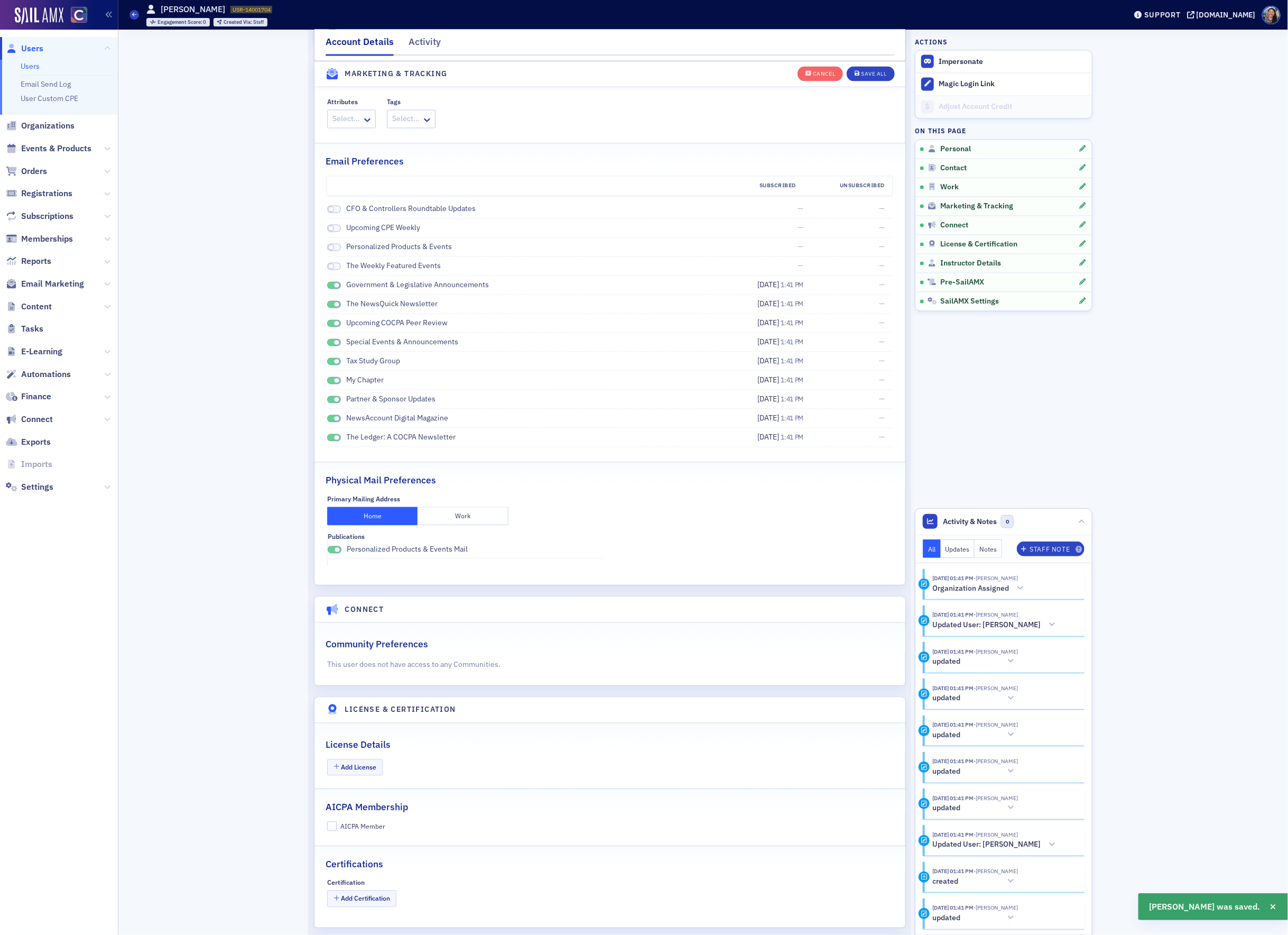
click at [334, 288] on span at bounding box center [334, 286] width 14 height 8
click at [336, 308] on span at bounding box center [337, 305] width 6 height 6
click at [336, 327] on span at bounding box center [337, 324] width 6 height 6
click at [334, 346] on span at bounding box center [337, 343] width 6 height 6
click at [333, 366] on span at bounding box center [334, 362] width 14 height 8
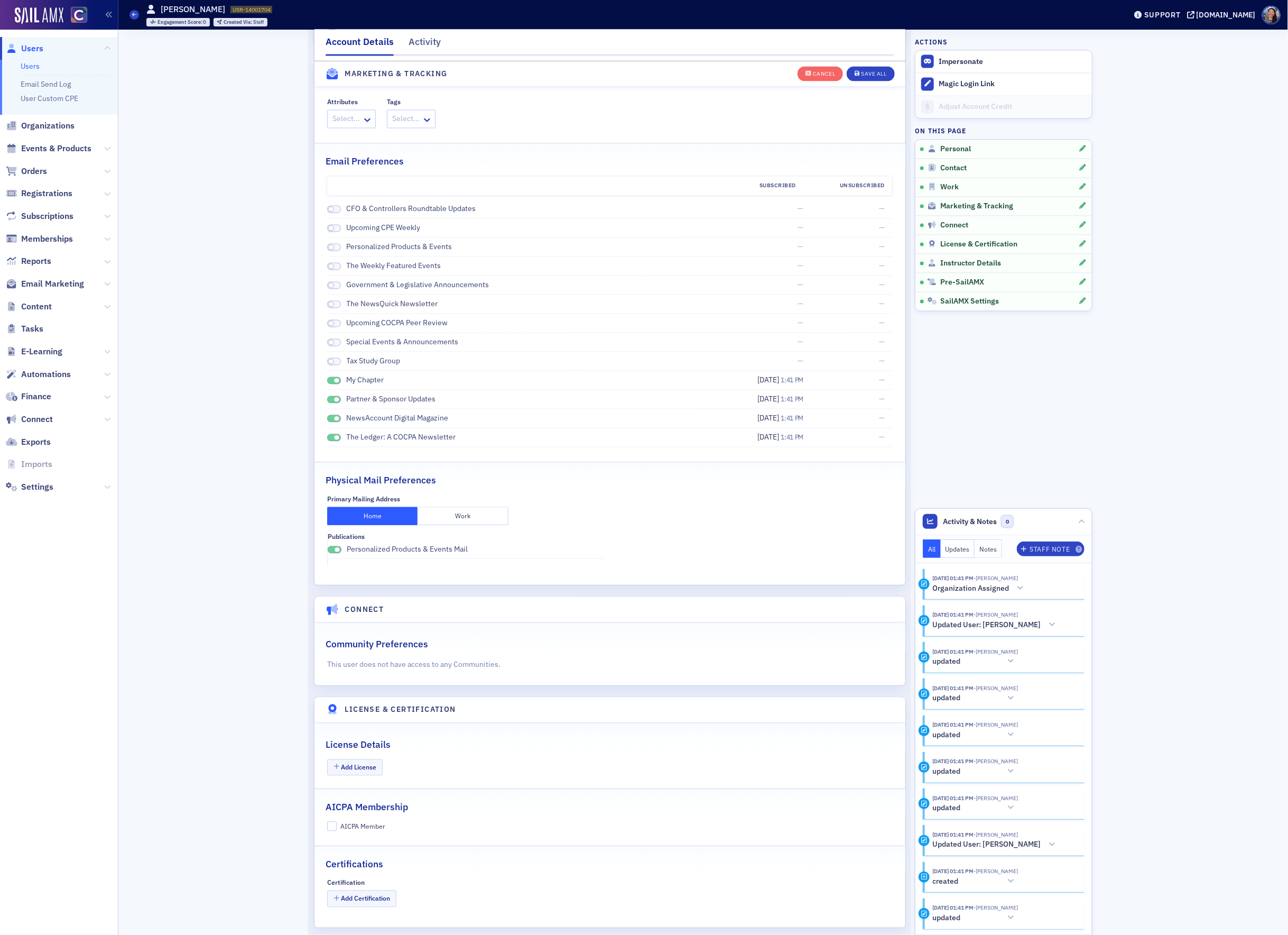
click at [333, 385] on span at bounding box center [334, 381] width 14 height 8
click at [334, 403] on span at bounding box center [337, 400] width 6 height 6
click at [333, 423] on span at bounding box center [334, 419] width 14 height 8
click at [332, 442] on span at bounding box center [334, 438] width 14 height 8
click at [337, 554] on span at bounding box center [334, 550] width 14 height 8
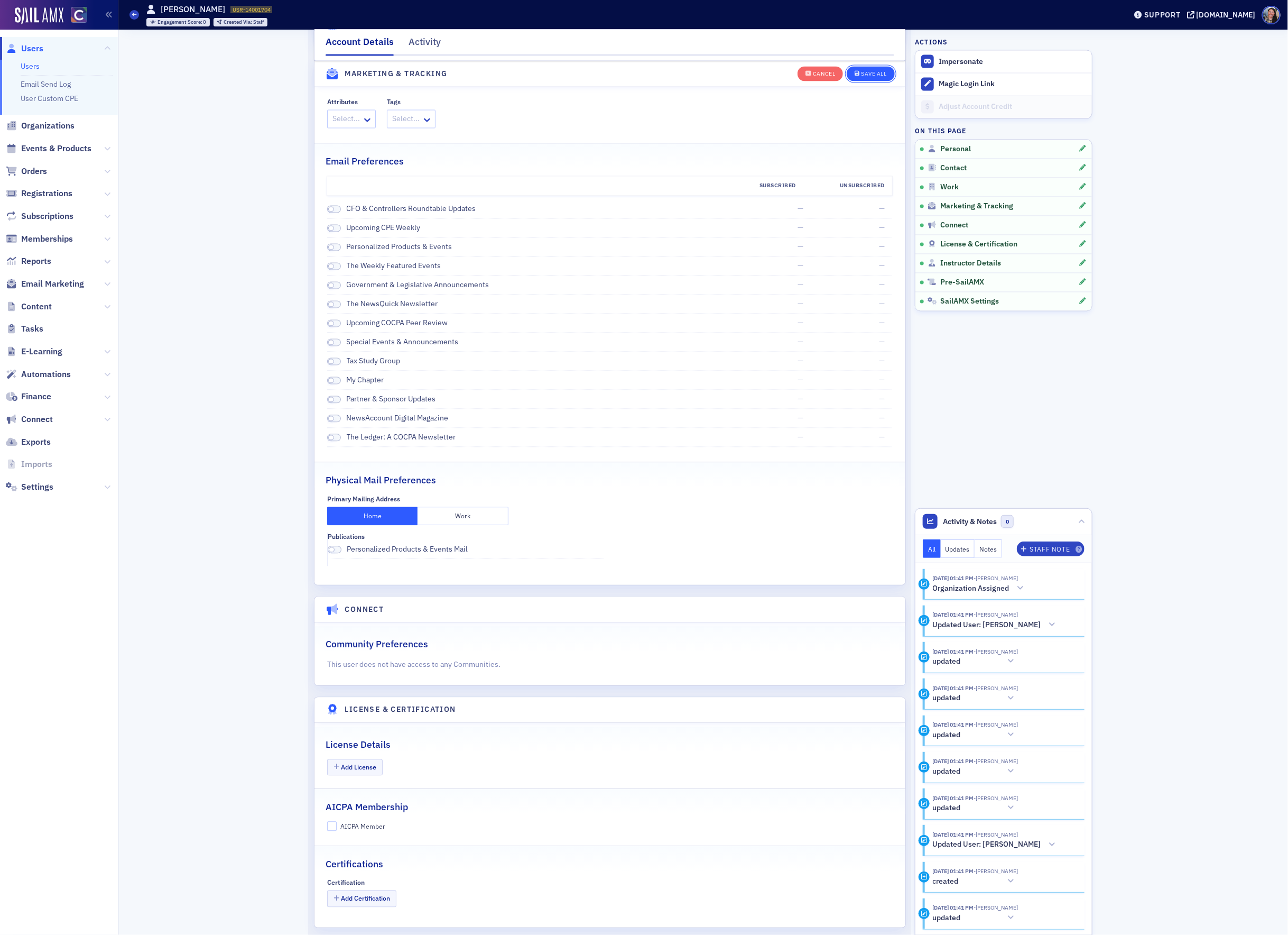
click at [882, 66] on button "Save All" at bounding box center [871, 73] width 48 height 15
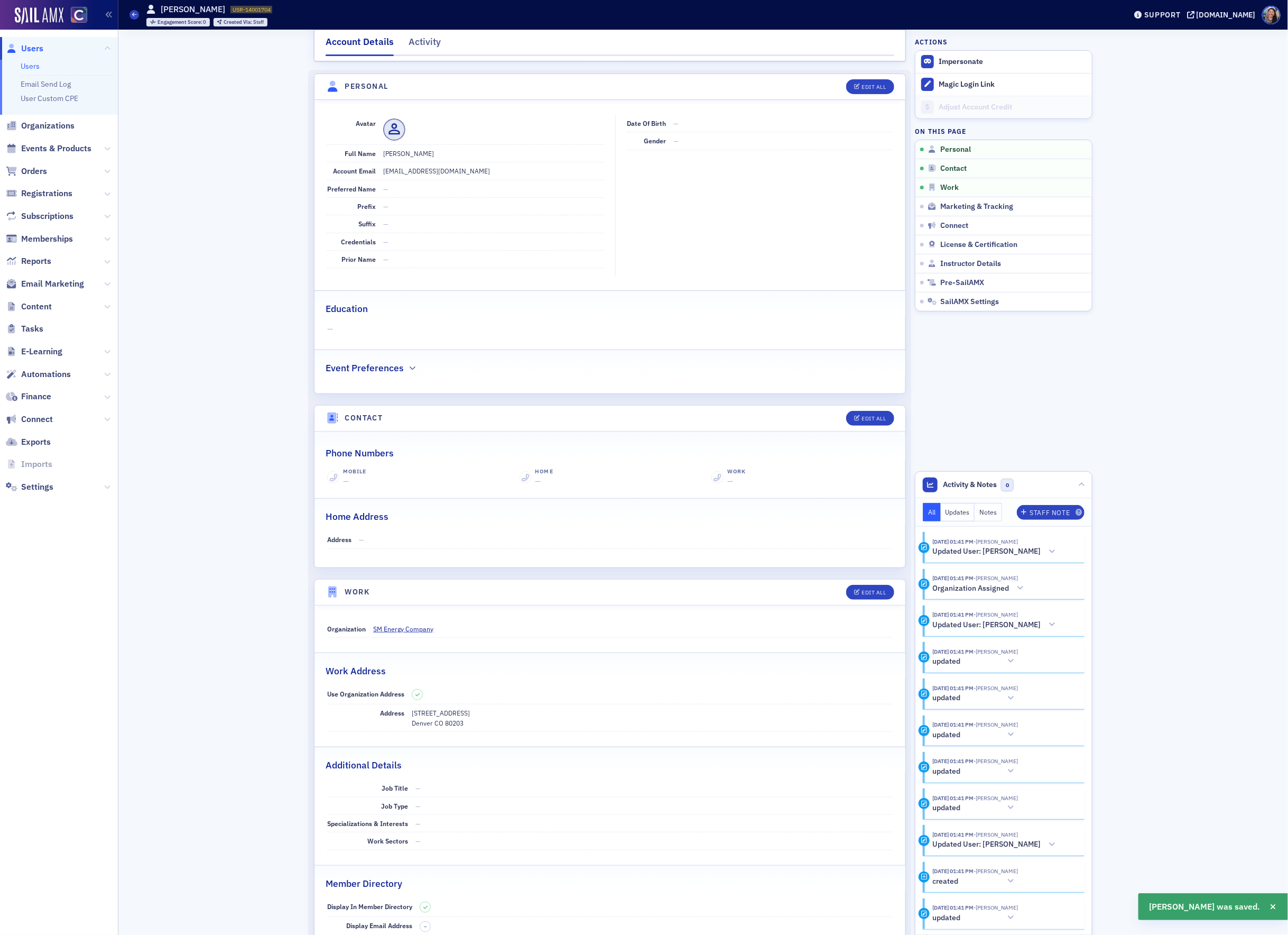
scroll to position [0, 0]
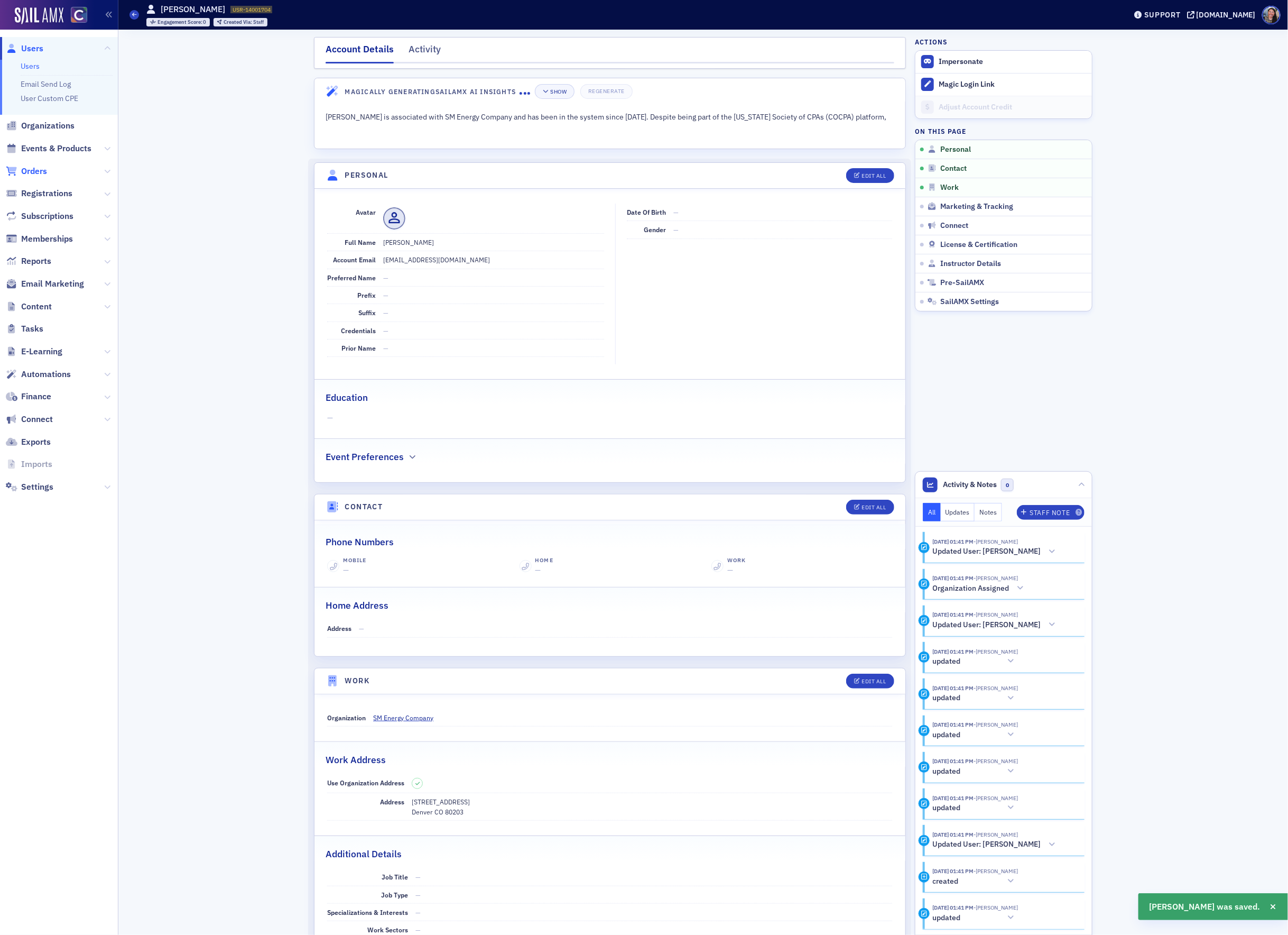
click at [32, 175] on span "Orders" at bounding box center [34, 171] width 26 height 12
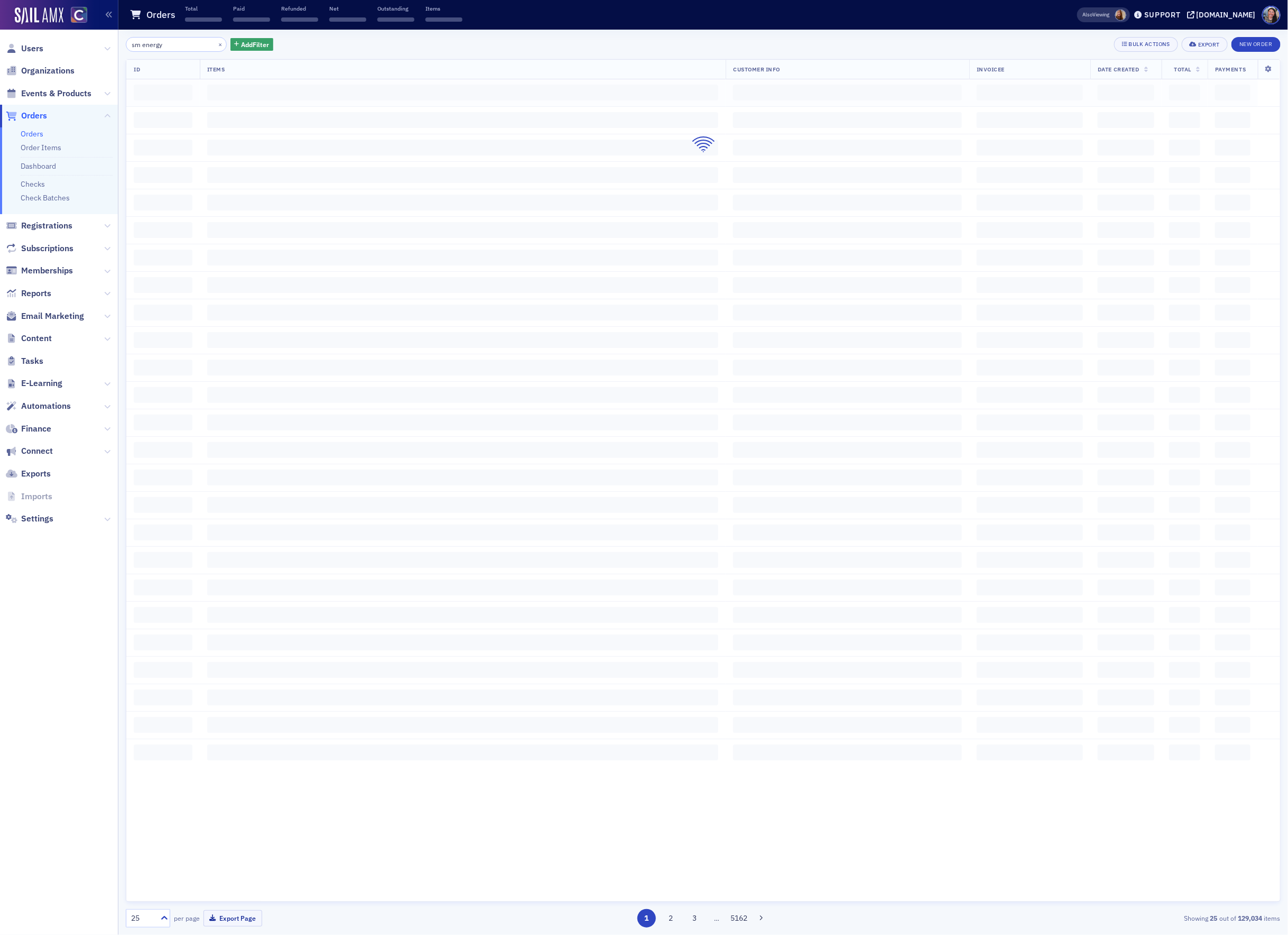
type input "sm energy"
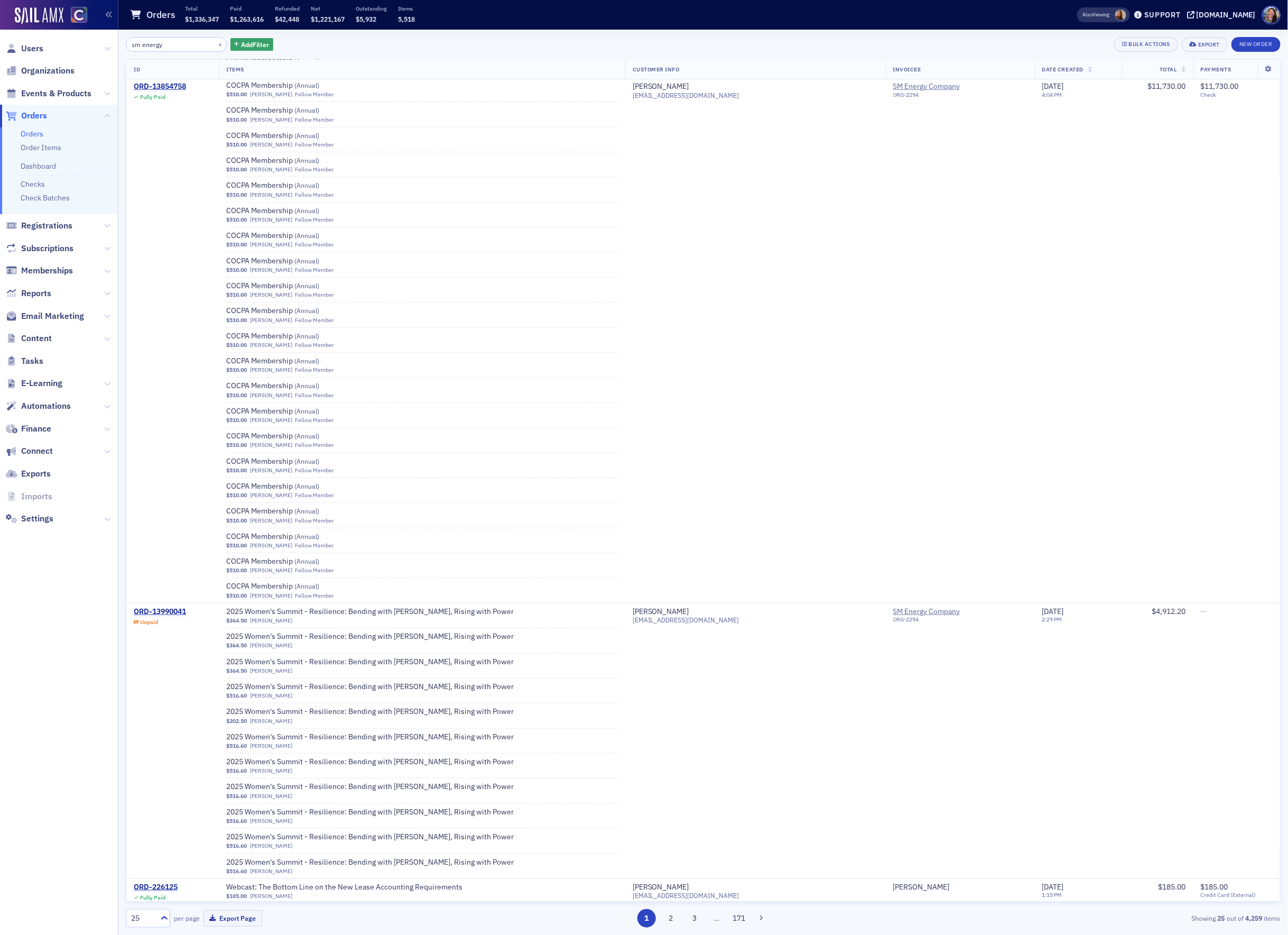
scroll to position [2687, 0]
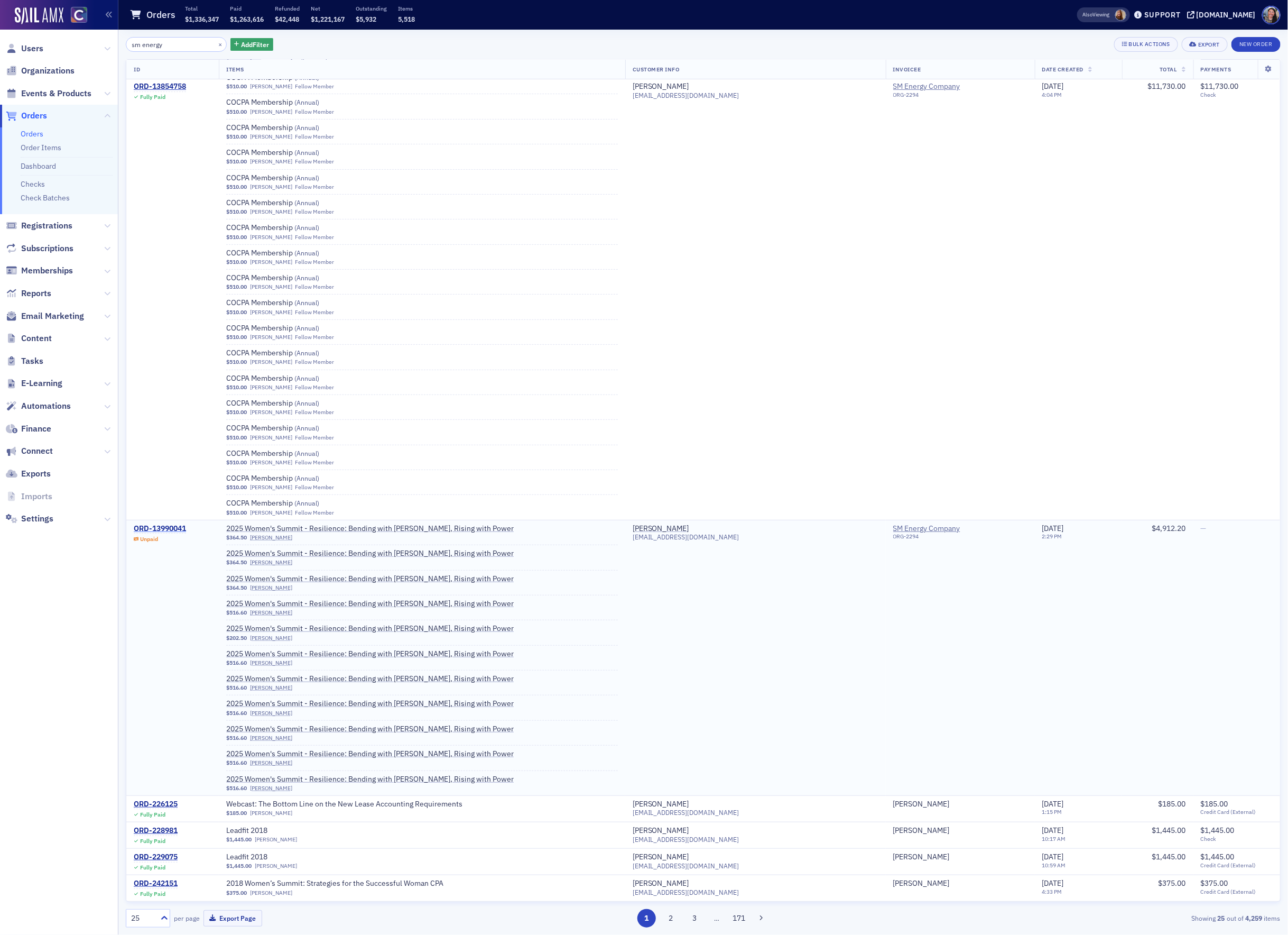
click at [171, 524] on div "ORD-13990041" at bounding box center [159, 528] width 52 height 9
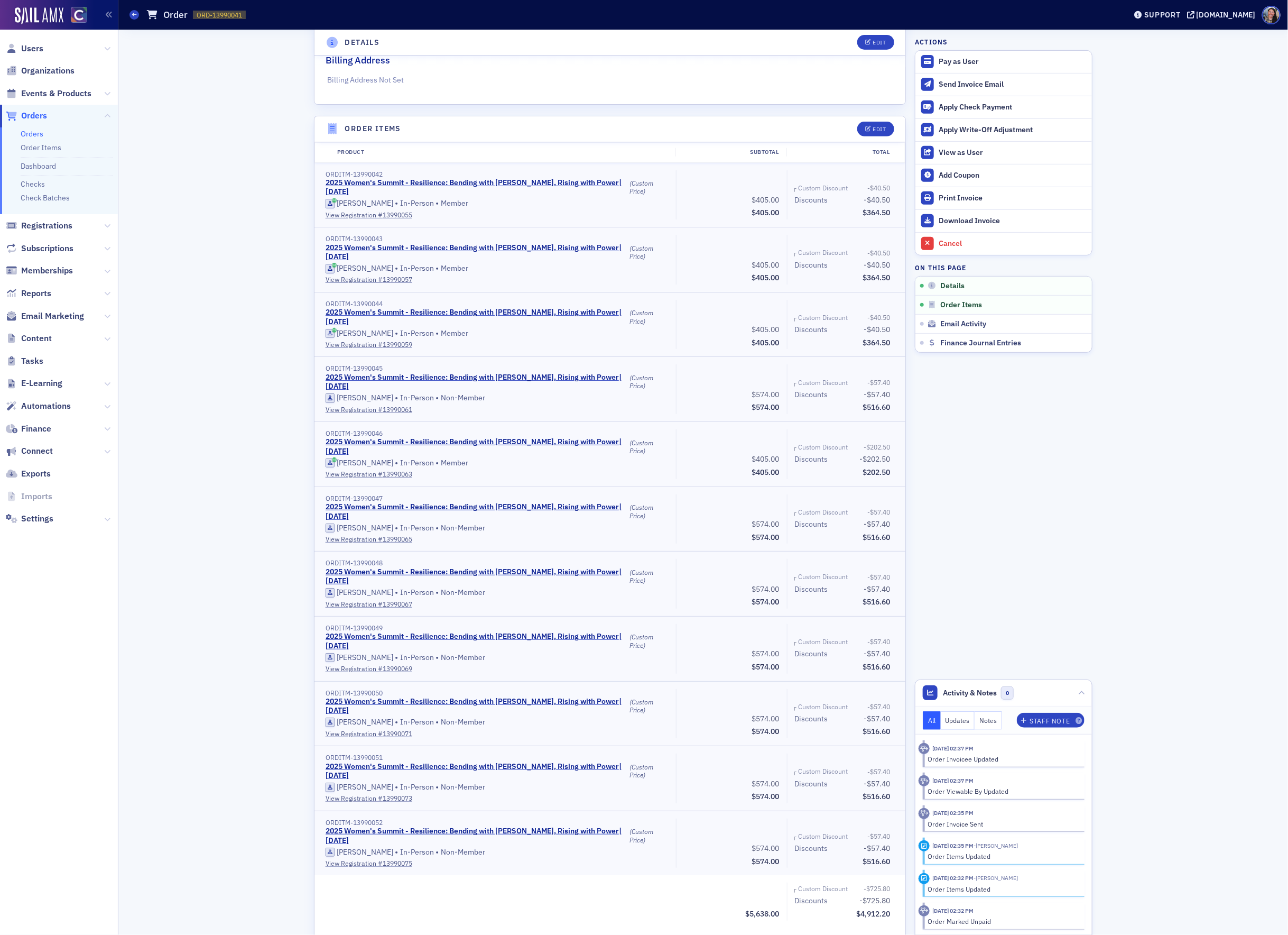
scroll to position [254, 0]
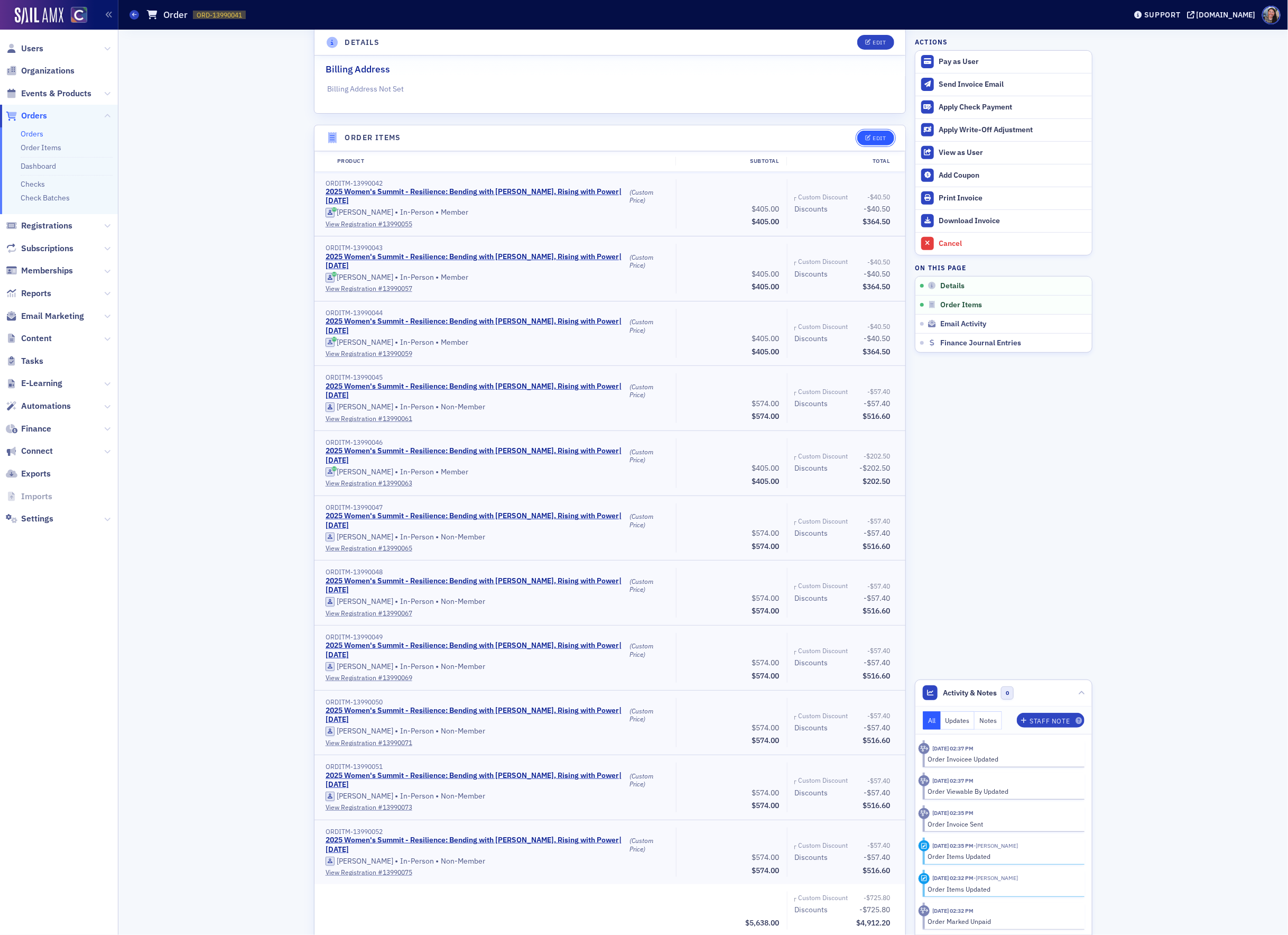
click at [871, 138] on icon "button" at bounding box center [868, 138] width 7 height 6
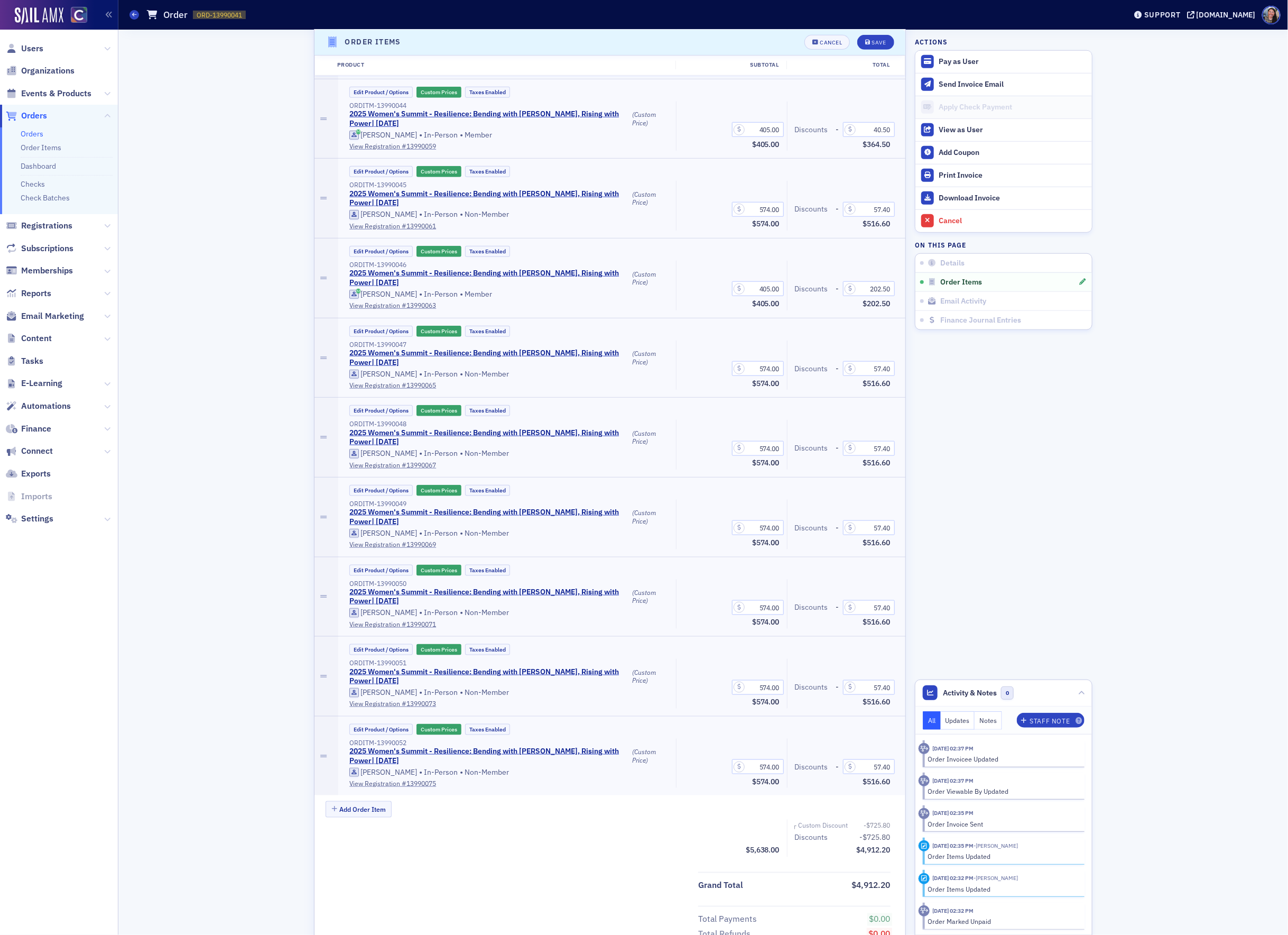
scroll to position [780, 0]
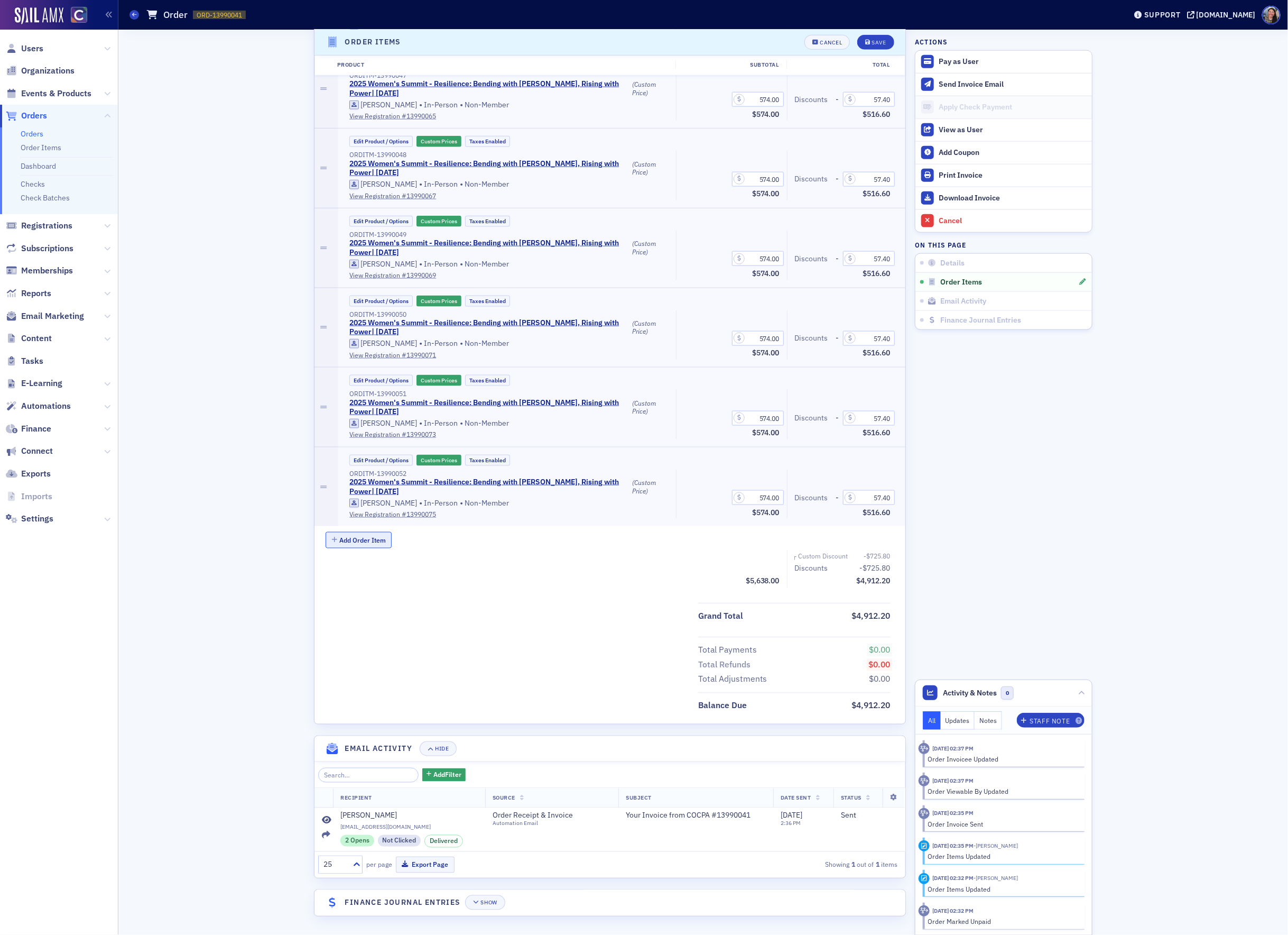
click at [364, 542] on button "Add Order Item" at bounding box center [359, 540] width 66 height 16
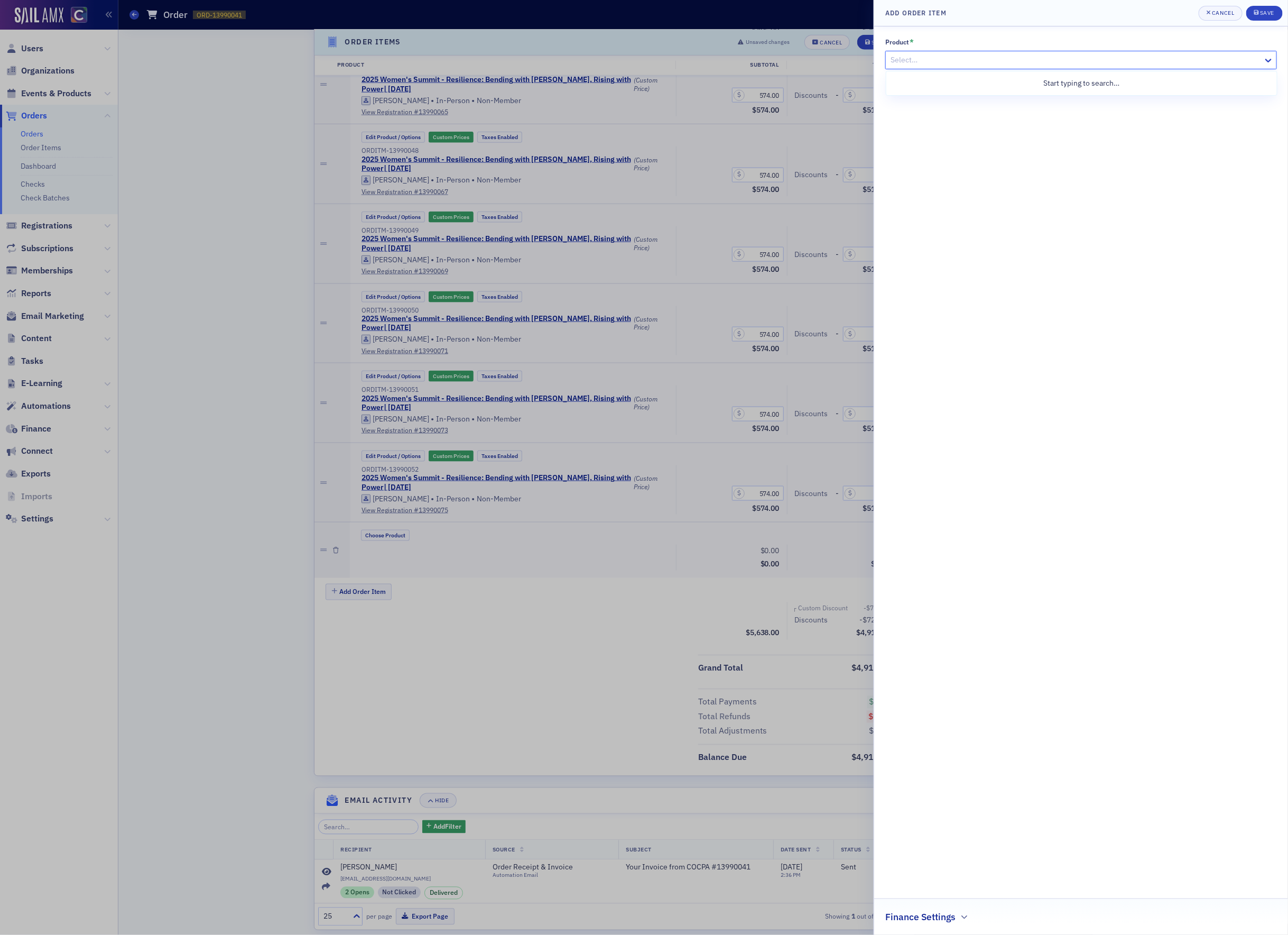
click at [928, 66] on div "Select…" at bounding box center [1074, 60] width 377 height 15
type input "women"
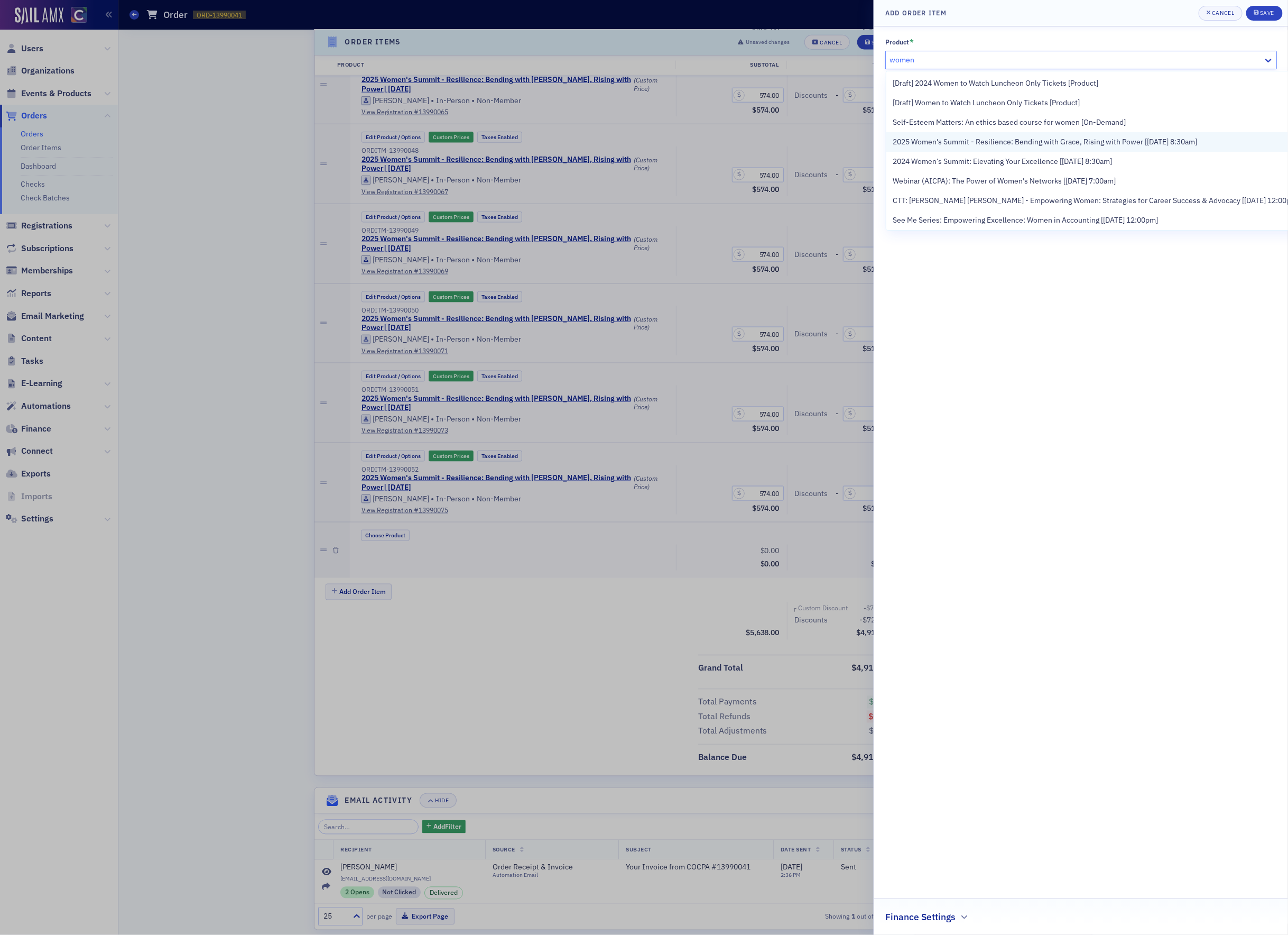
click at [1042, 138] on span "2025 Women's Summit - Resilience: Bending with Grace, Rising with Power [[DATE]…" at bounding box center [1045, 142] width 304 height 11
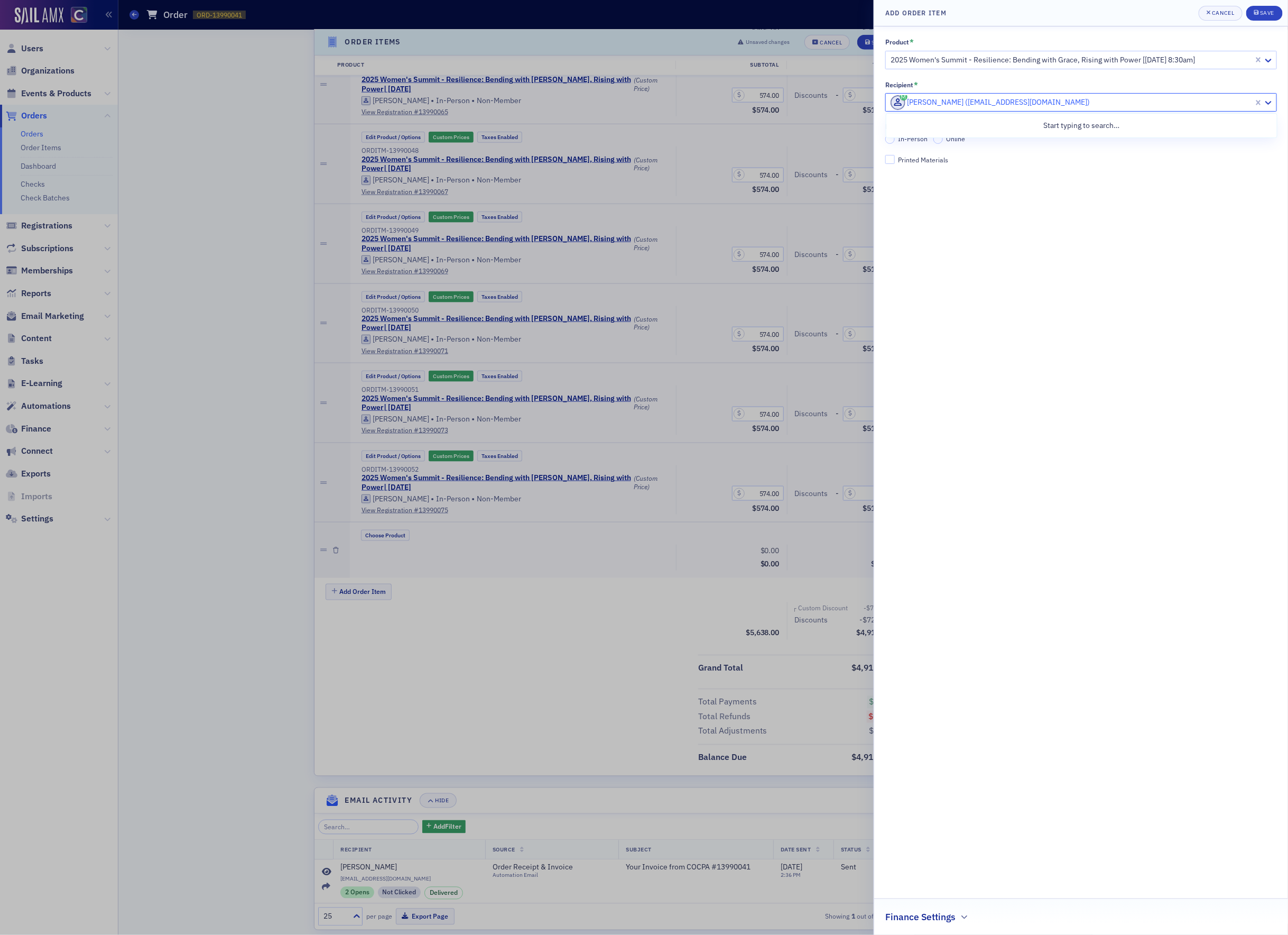
click at [930, 99] on div at bounding box center [1071, 102] width 363 height 13
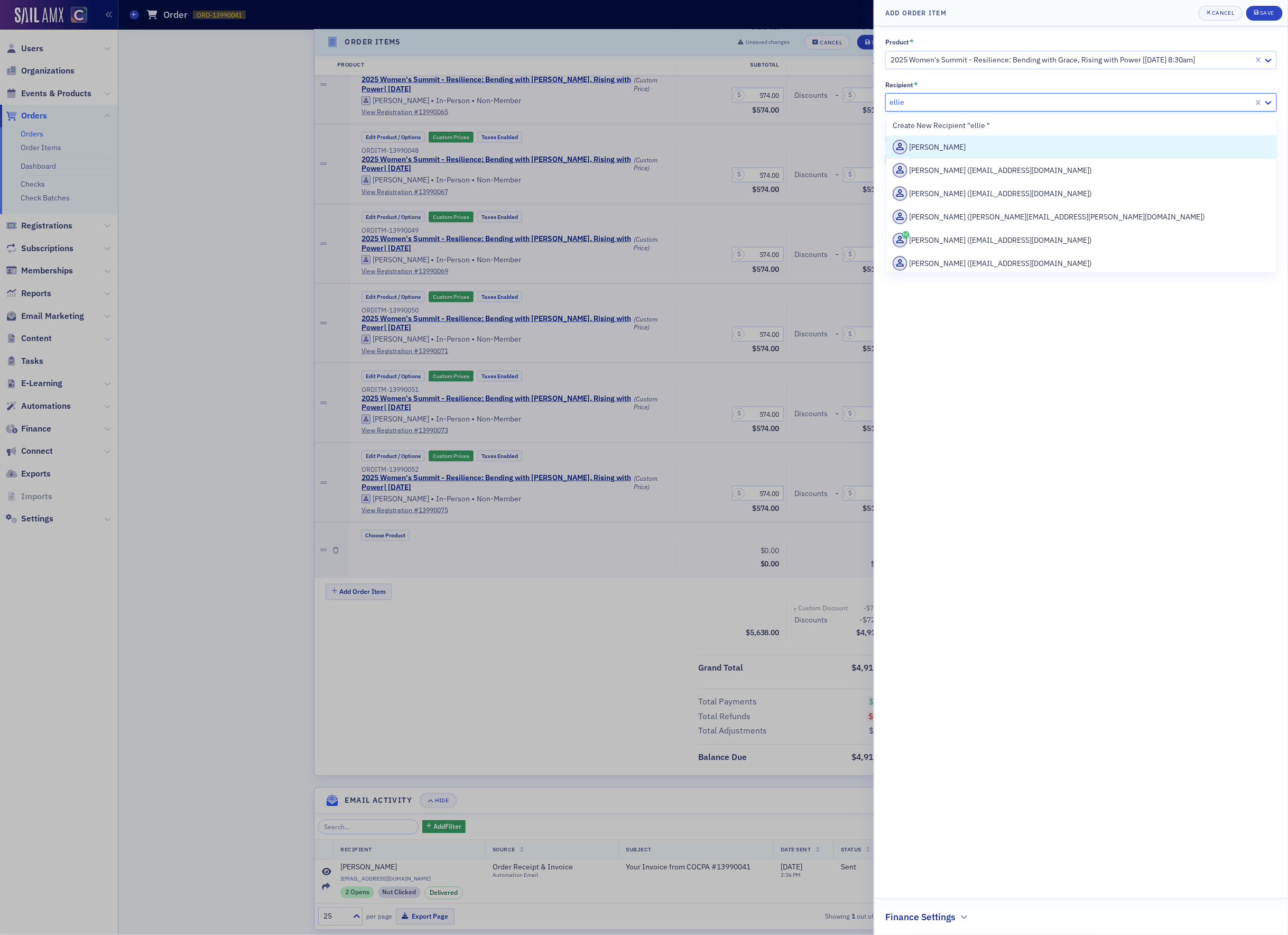
type input "[PERSON_NAME]"
click at [1008, 148] on div "[PERSON_NAME] ([EMAIL_ADDRESS][DOMAIN_NAME])" at bounding box center [1081, 147] width 377 height 15
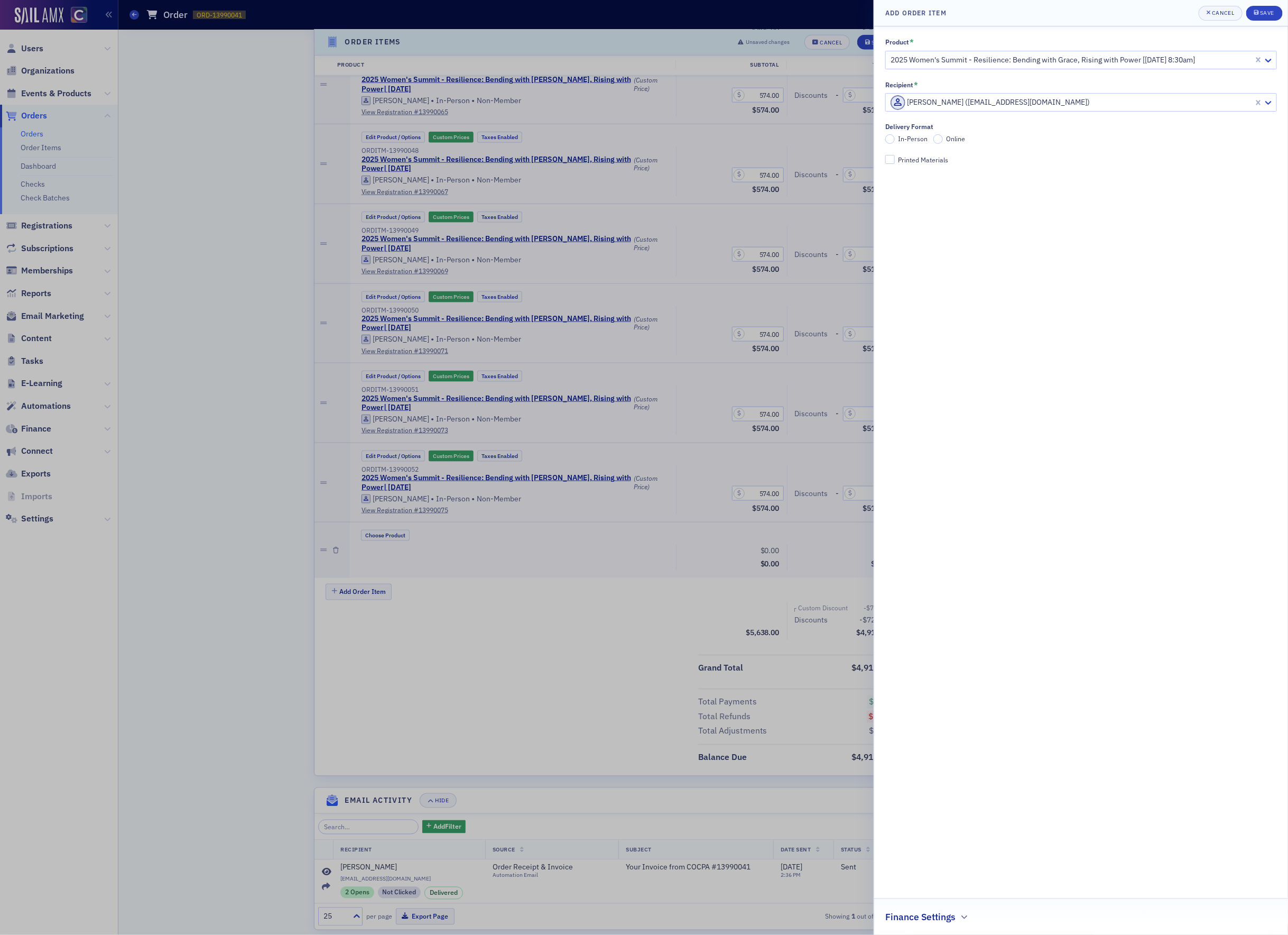
click at [916, 141] on span "In-Person" at bounding box center [913, 138] width 30 height 8
click at [895, 141] on input "In-Person" at bounding box center [890, 138] width 9 height 9
click at [1261, 12] on div "Save" at bounding box center [1267, 13] width 14 height 6
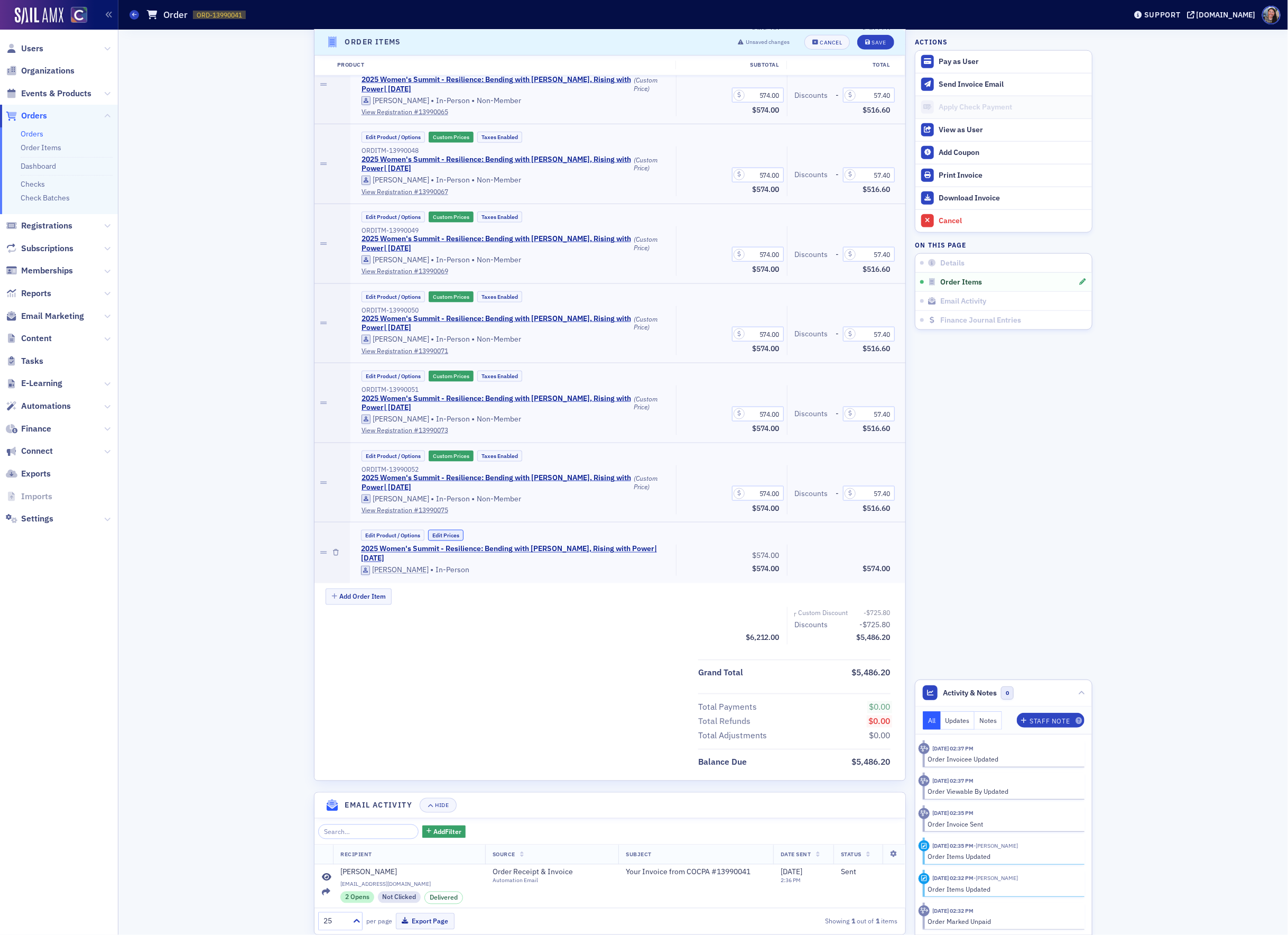
click at [445, 535] on button "Edit Prices" at bounding box center [446, 535] width 35 height 11
click at [872, 555] on input "0.00" at bounding box center [869, 554] width 52 height 15
type input "57.40"
click at [651, 607] on div "Add Order Item" at bounding box center [616, 598] width 580 height 19
click at [872, 43] on div "Save" at bounding box center [879, 42] width 14 height 6
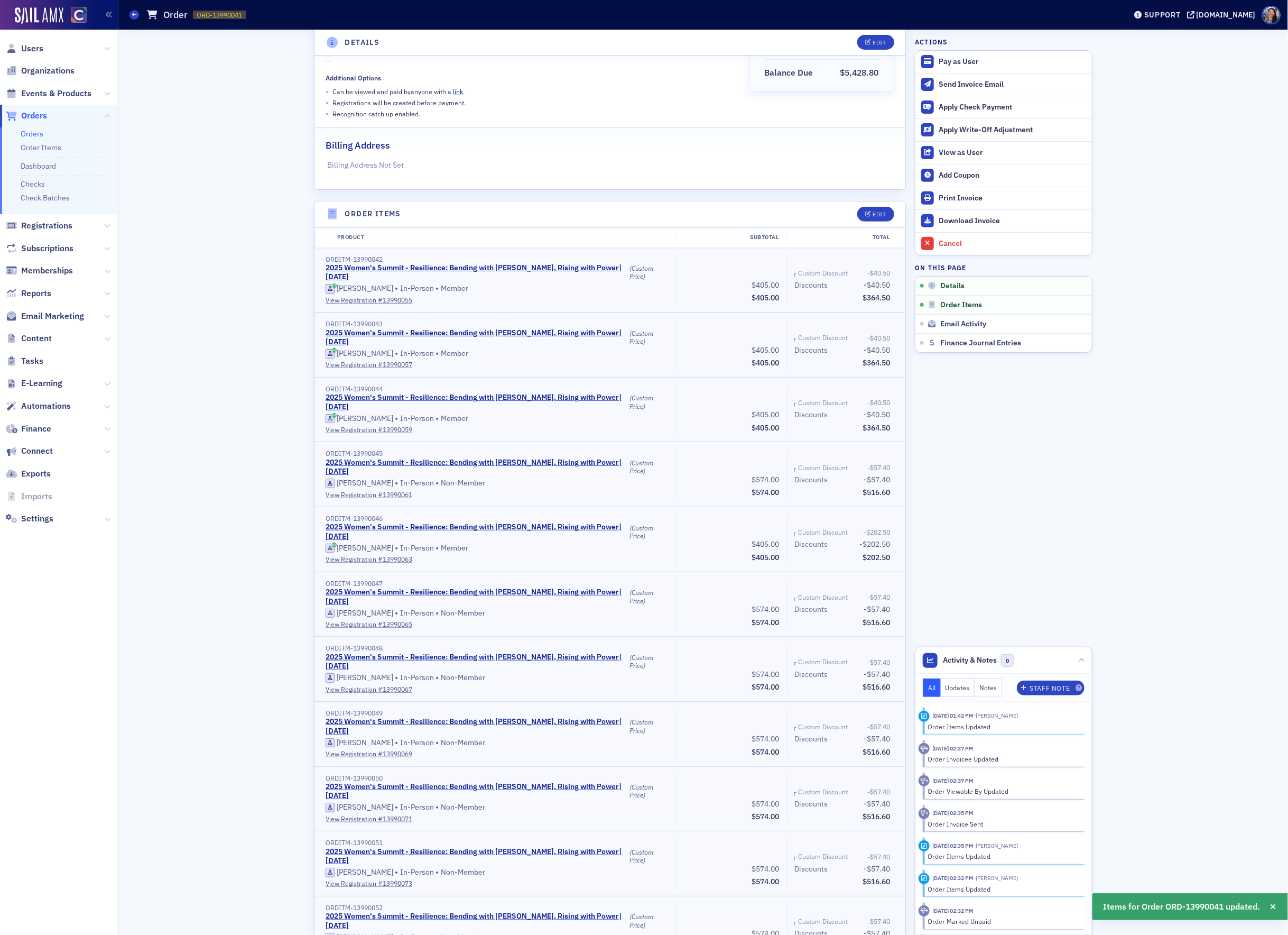
scroll to position [0, 0]
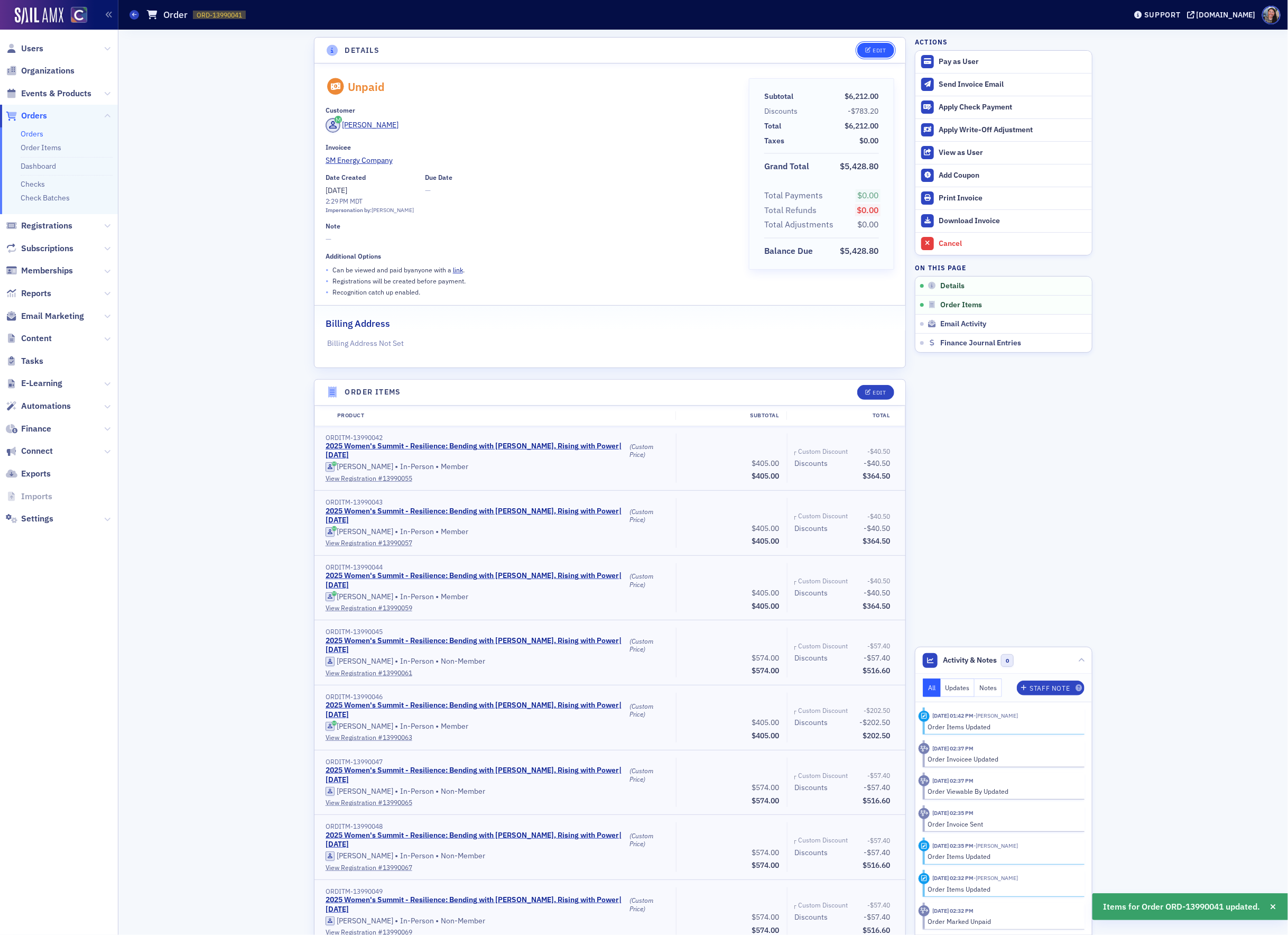
click at [879, 45] on button "Edit" at bounding box center [876, 50] width 36 height 15
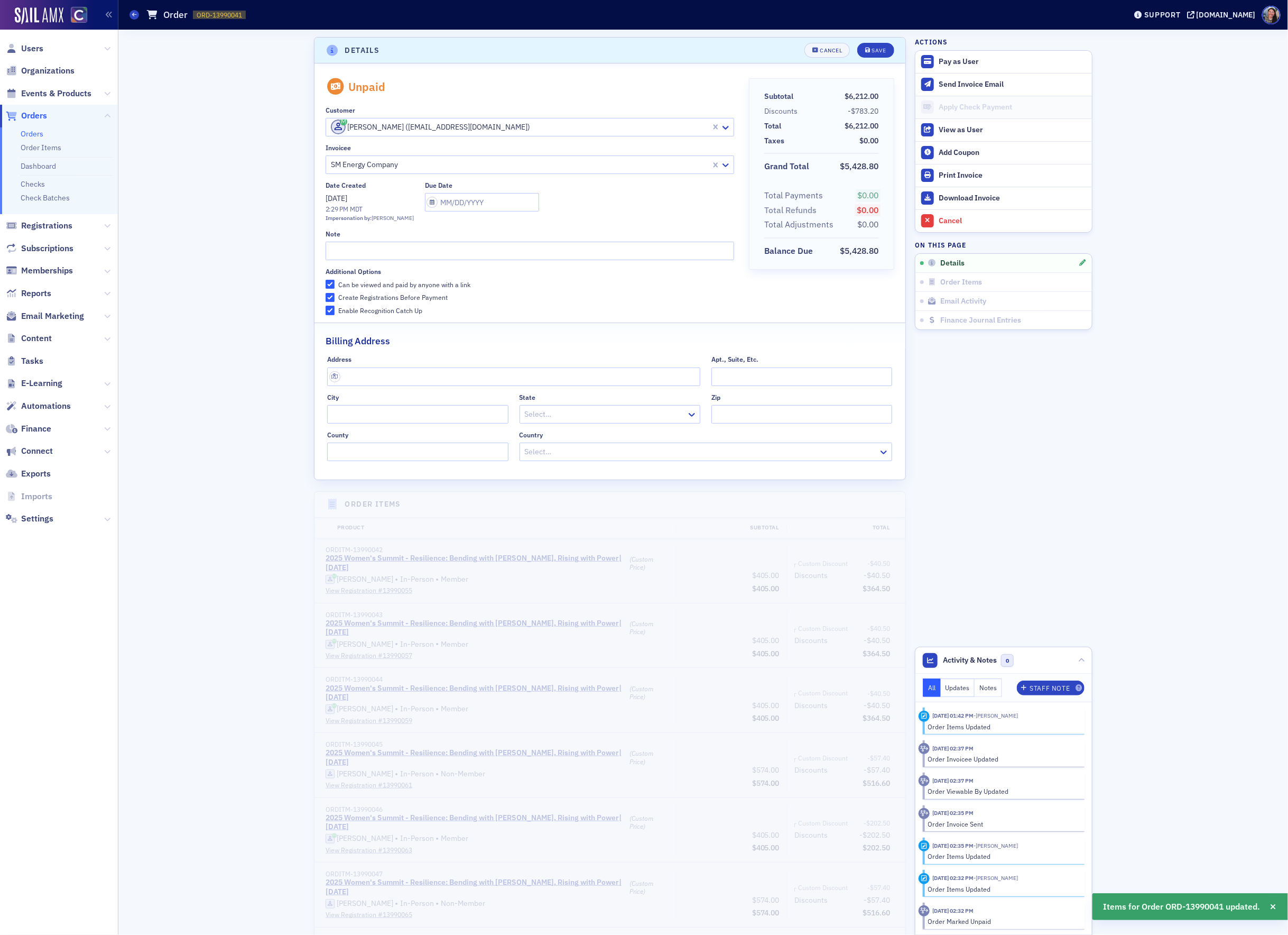
scroll to position [2, 0]
click at [879, 46] on div "Save" at bounding box center [879, 48] width 14 height 6
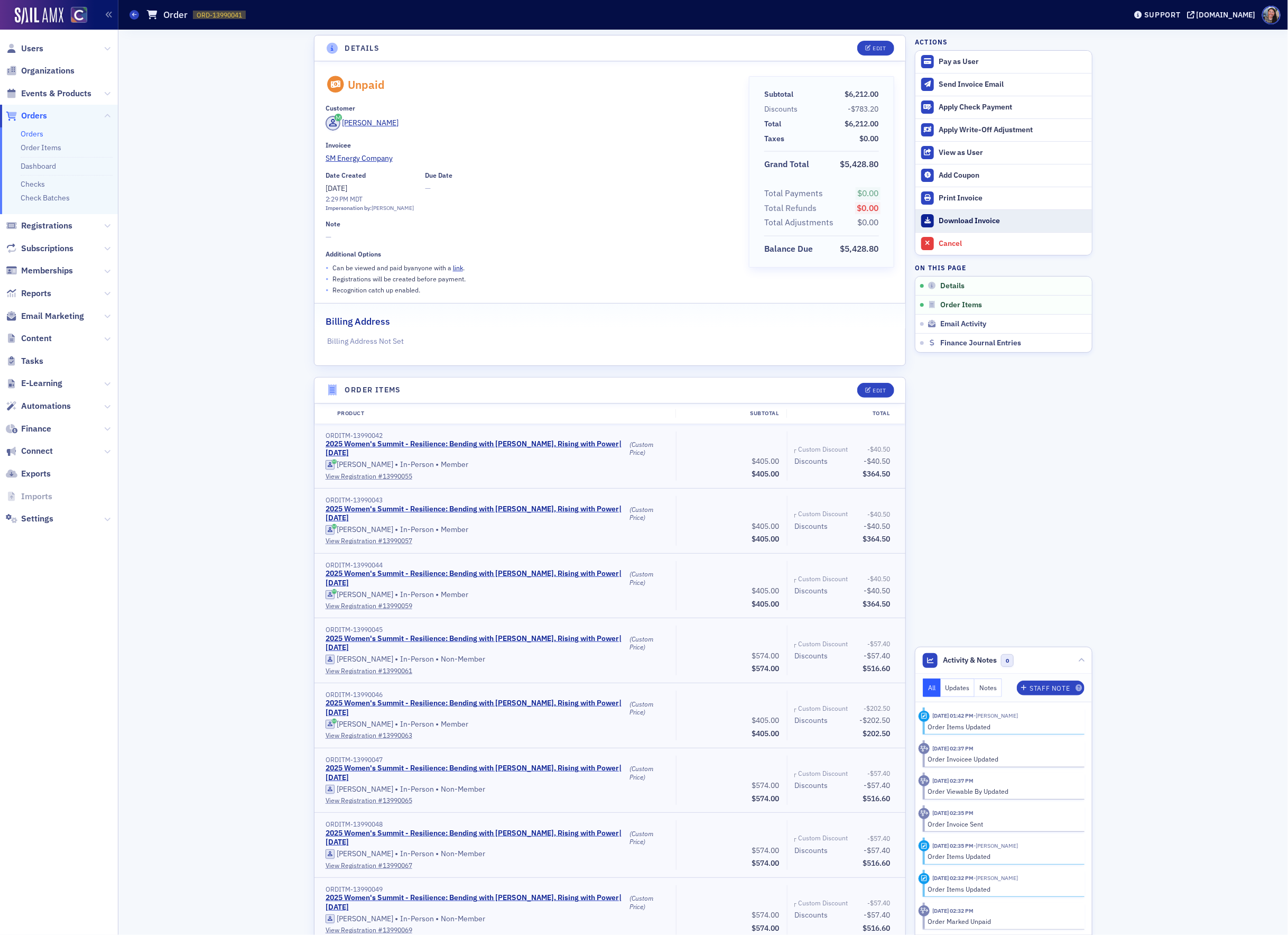
click at [944, 215] on link "Download Invoice" at bounding box center [1003, 220] width 176 height 23
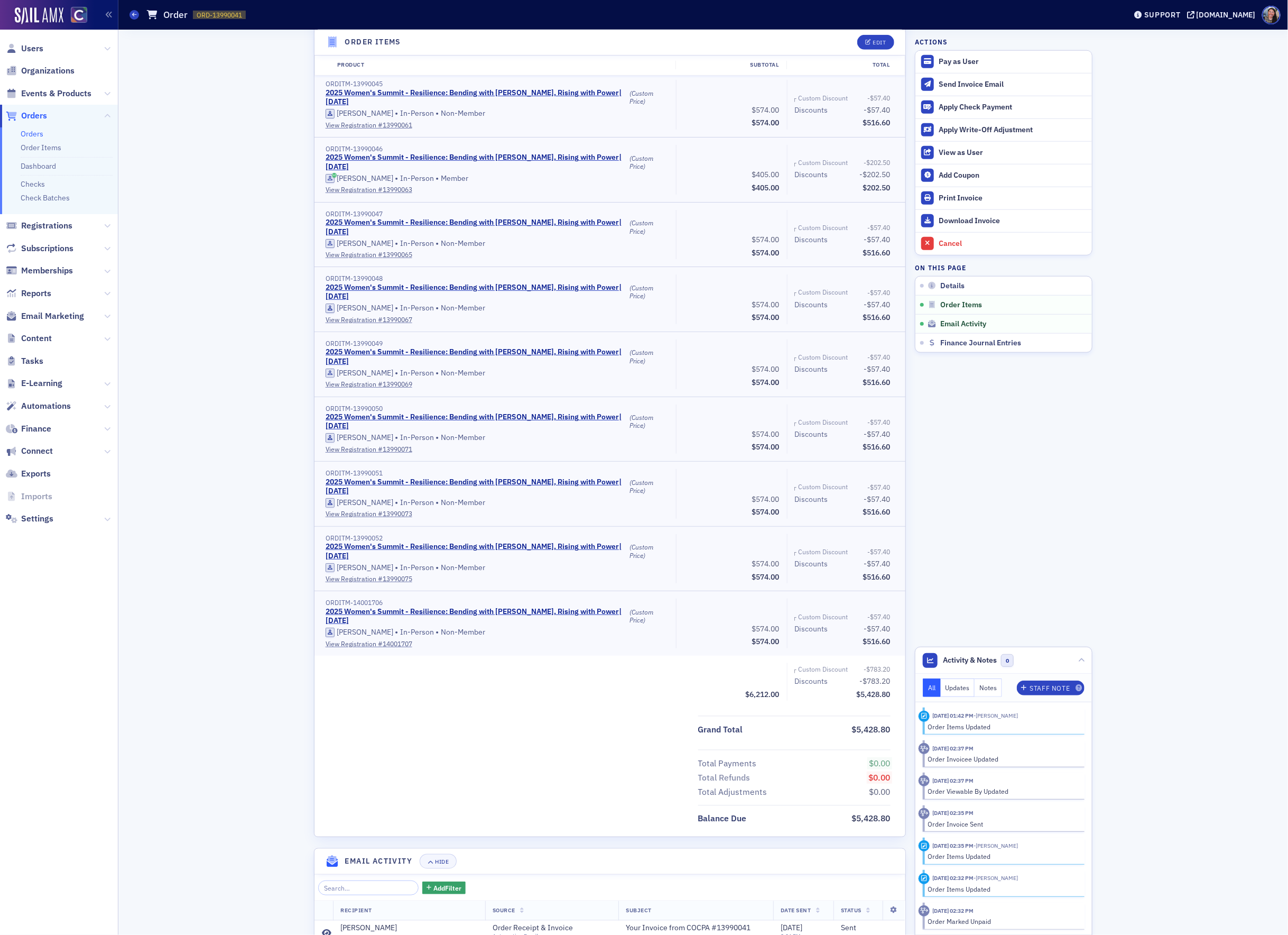
scroll to position [665, 0]
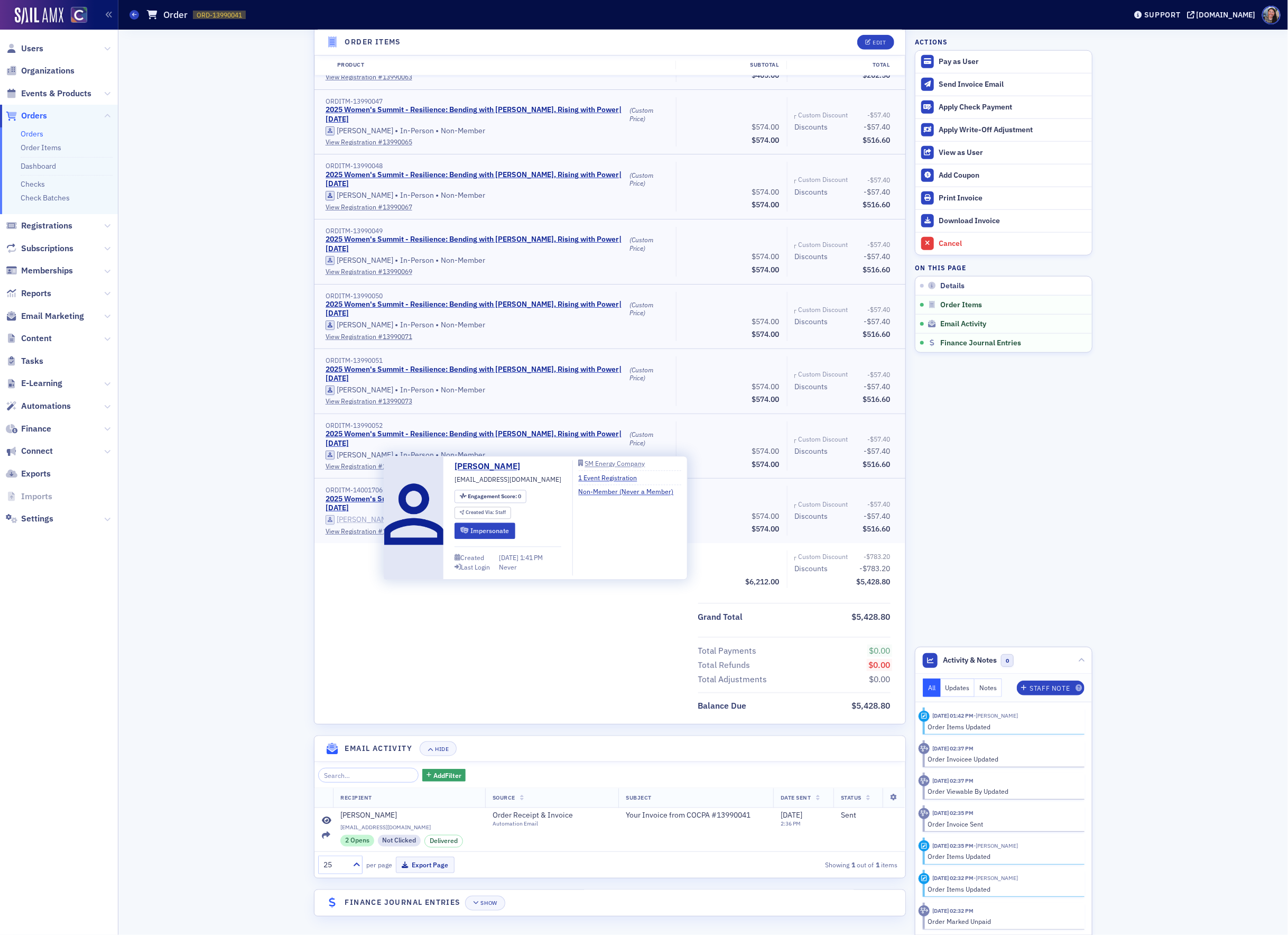
click at [364, 516] on div "[PERSON_NAME]" at bounding box center [365, 519] width 57 height 9
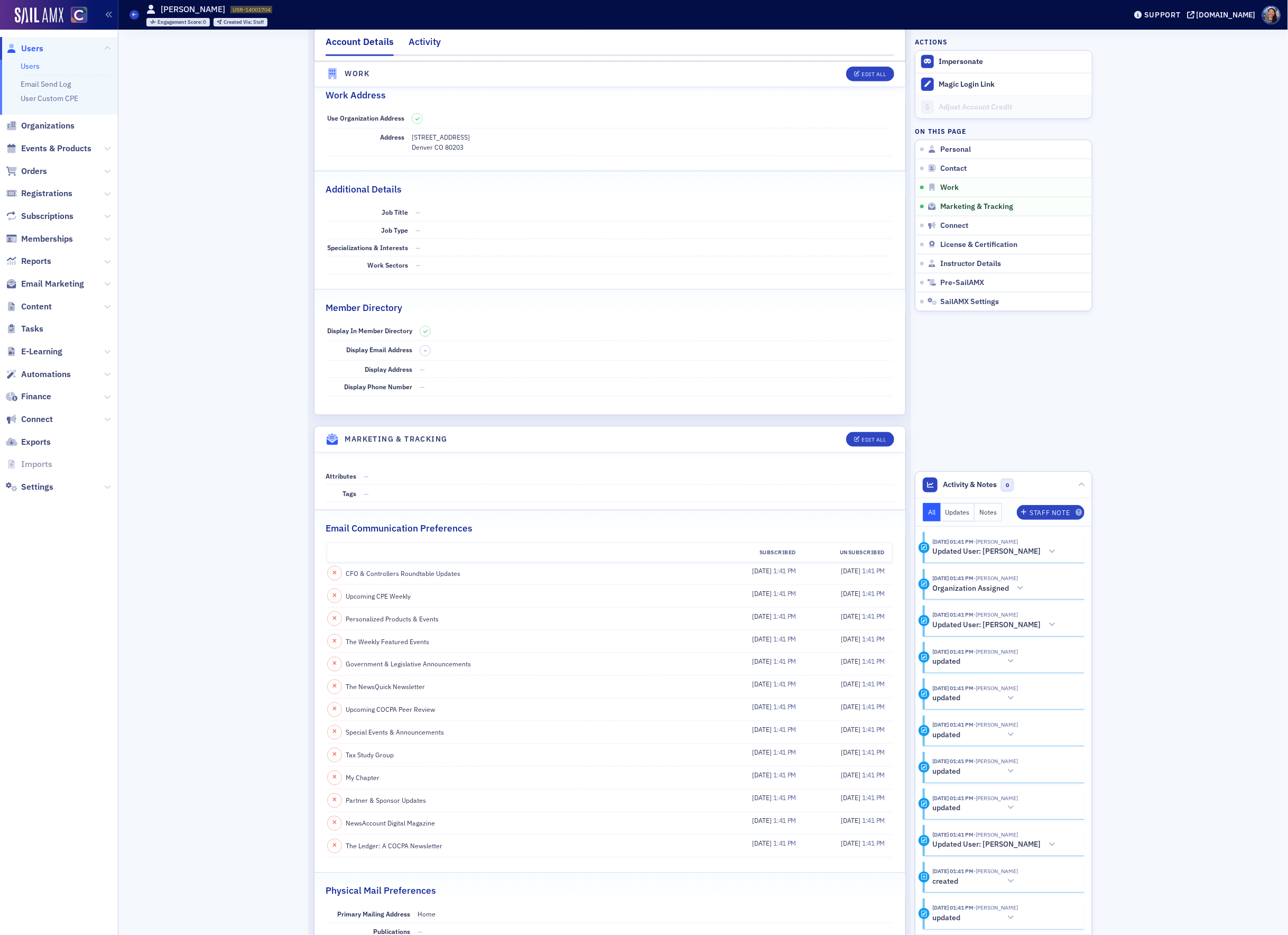
click at [416, 40] on div "Activity" at bounding box center [425, 45] width 32 height 20
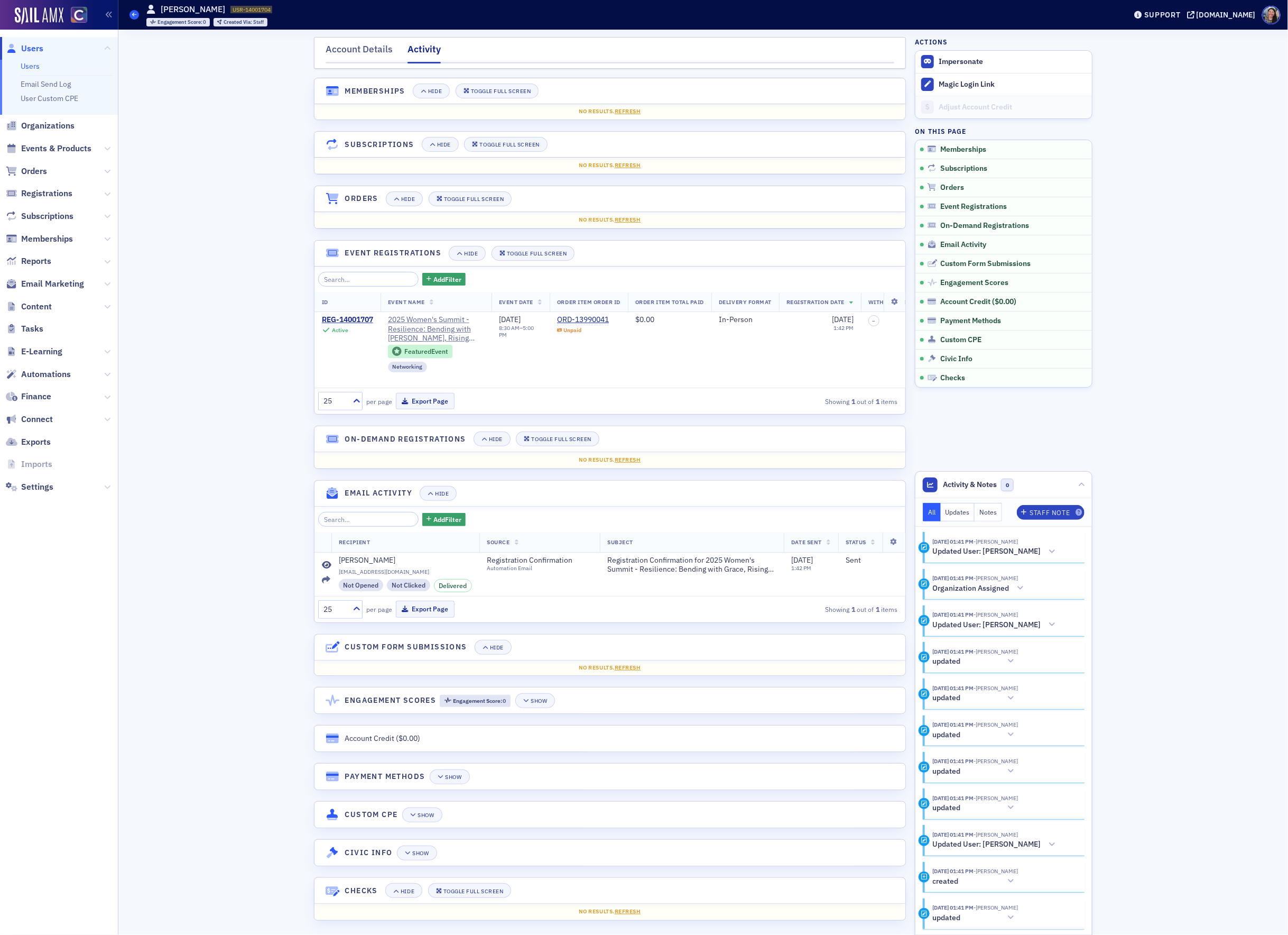
click at [135, 12] on icon at bounding box center [135, 14] width 4 height 5
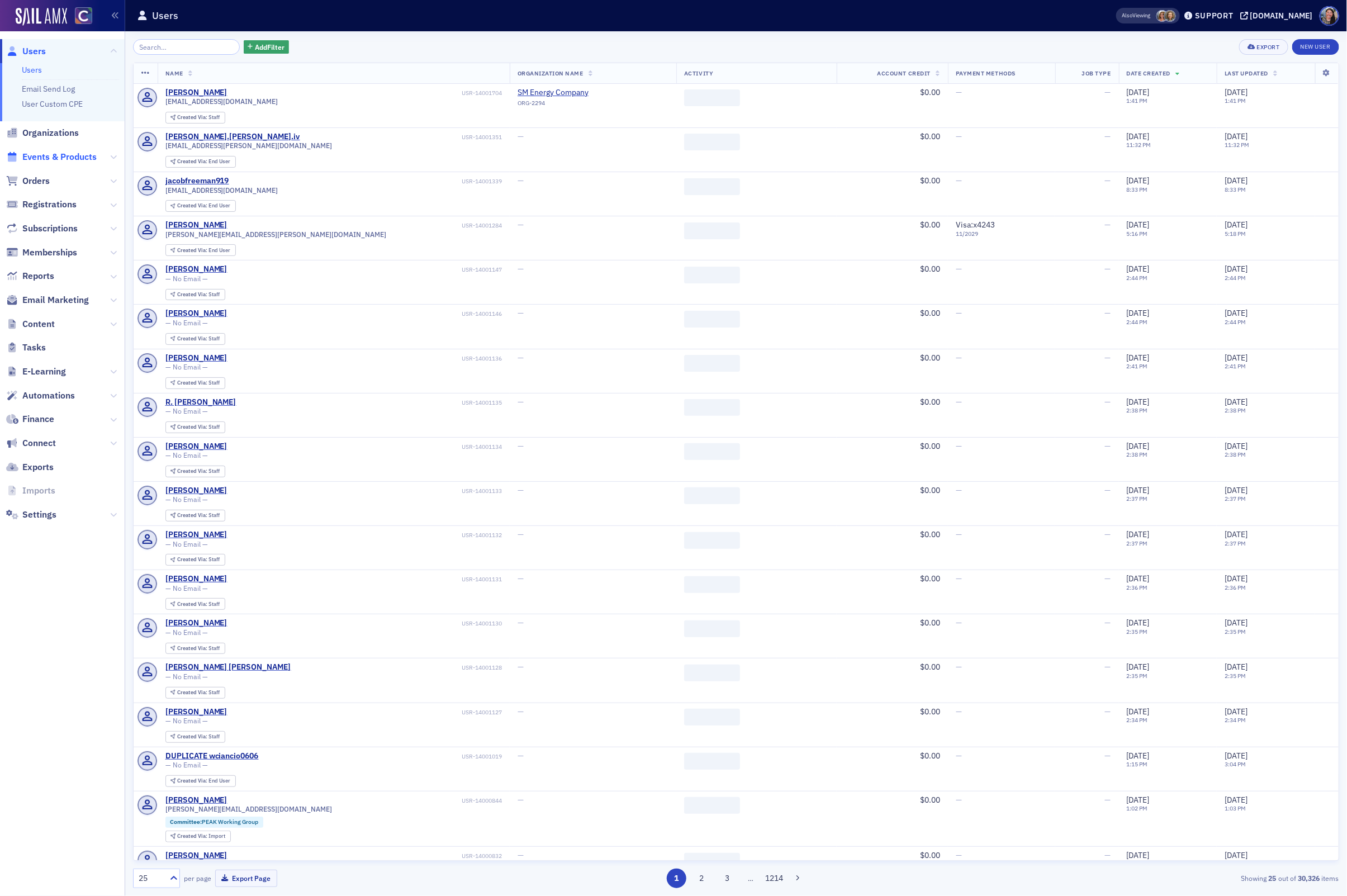
click at [76, 151] on span "Events & Products" at bounding box center [59, 157] width 74 height 12
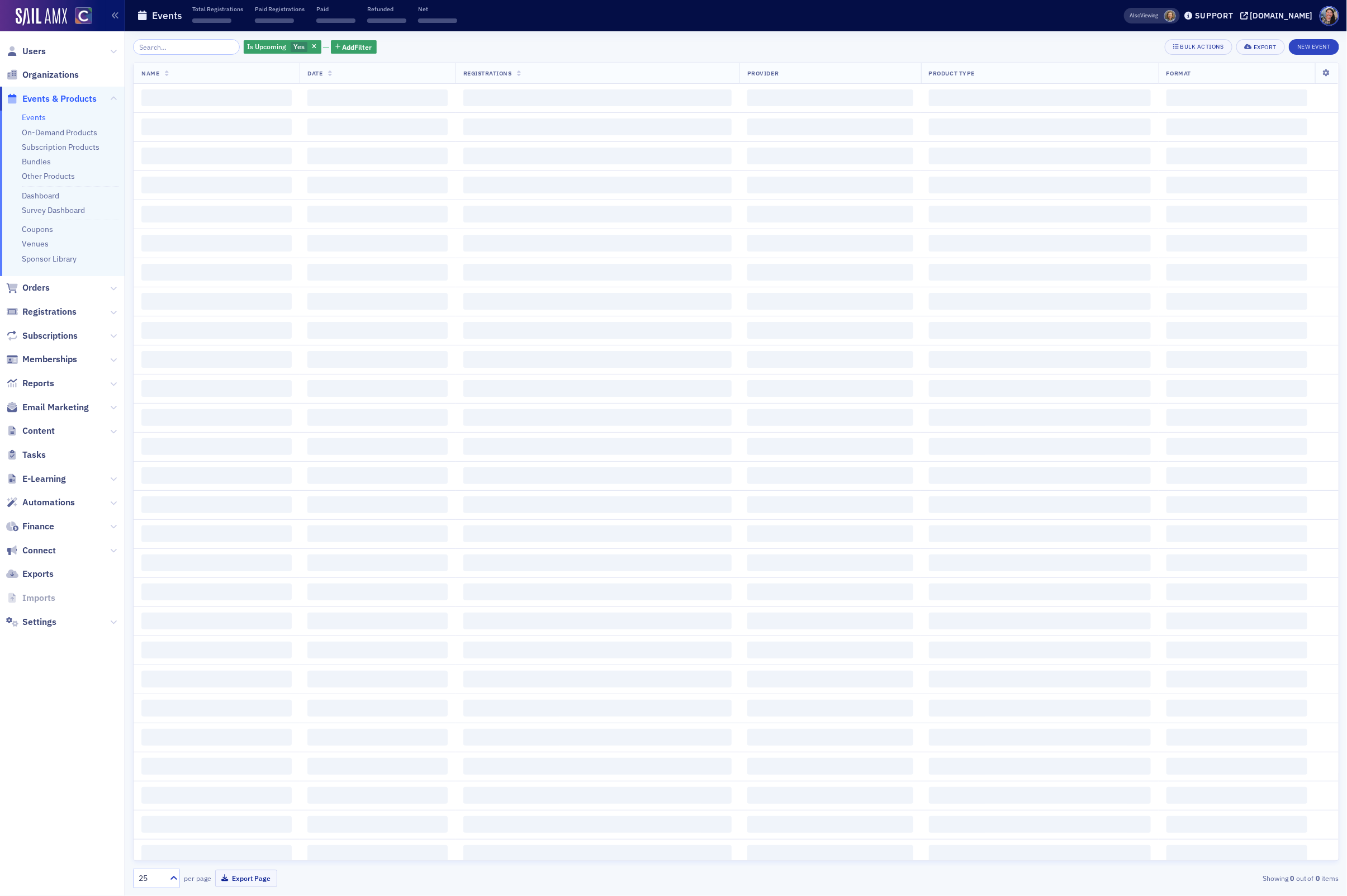
click at [186, 45] on input "search" at bounding box center [186, 46] width 107 height 16
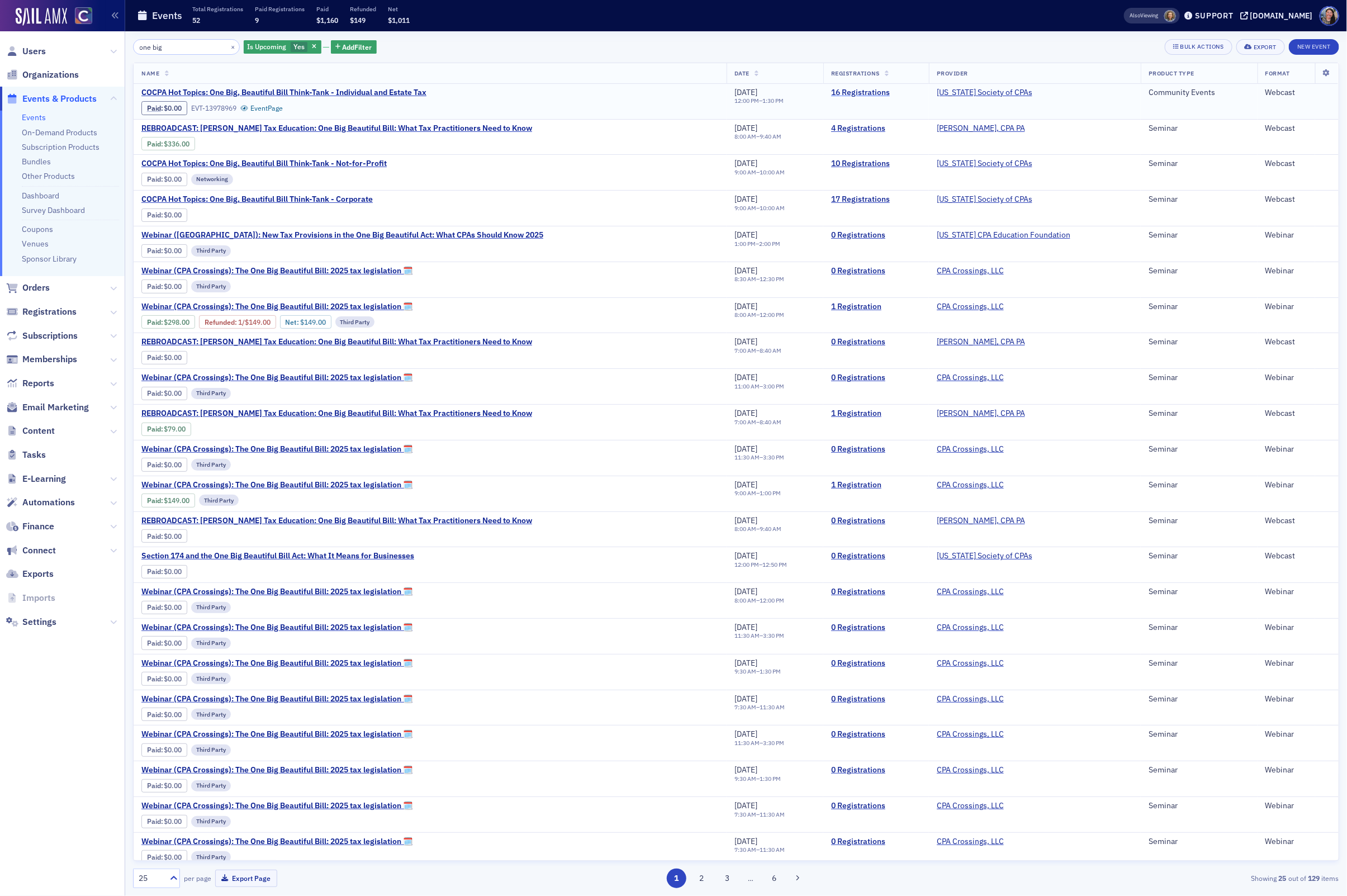
type input "one big"
click at [856, 91] on link "16 Registrations" at bounding box center [876, 92] width 90 height 10
